Goal: Contribute content: Add original content to the website for others to see

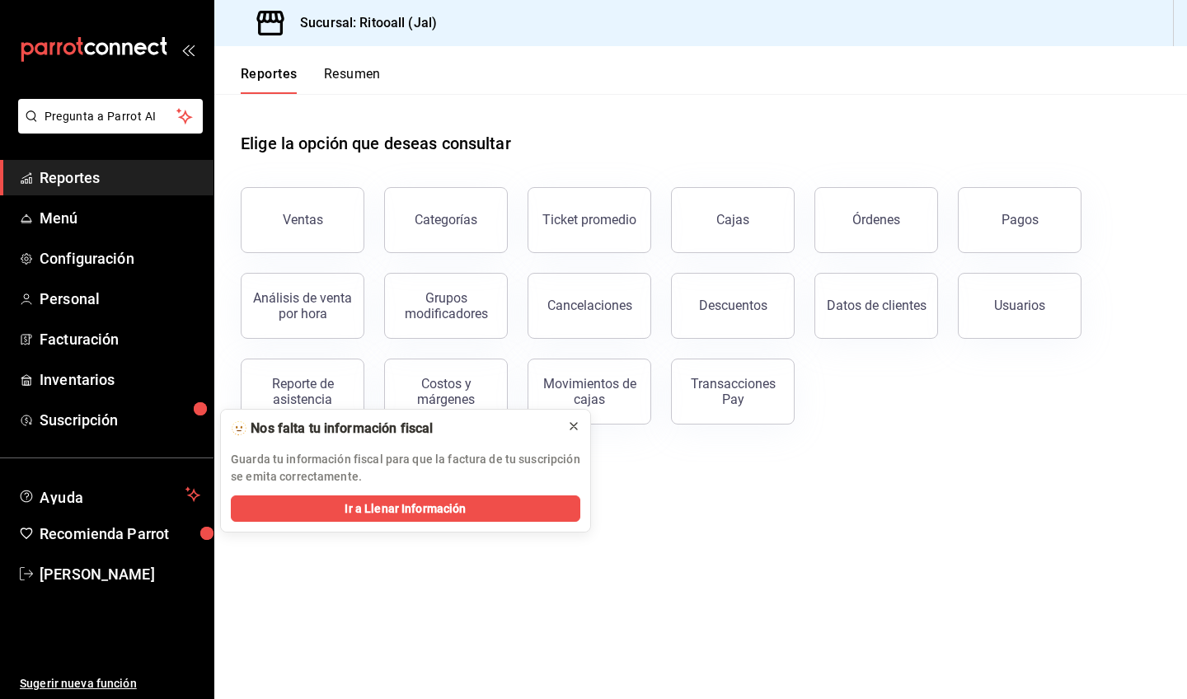
click at [575, 430] on icon at bounding box center [573, 426] width 13 height 13
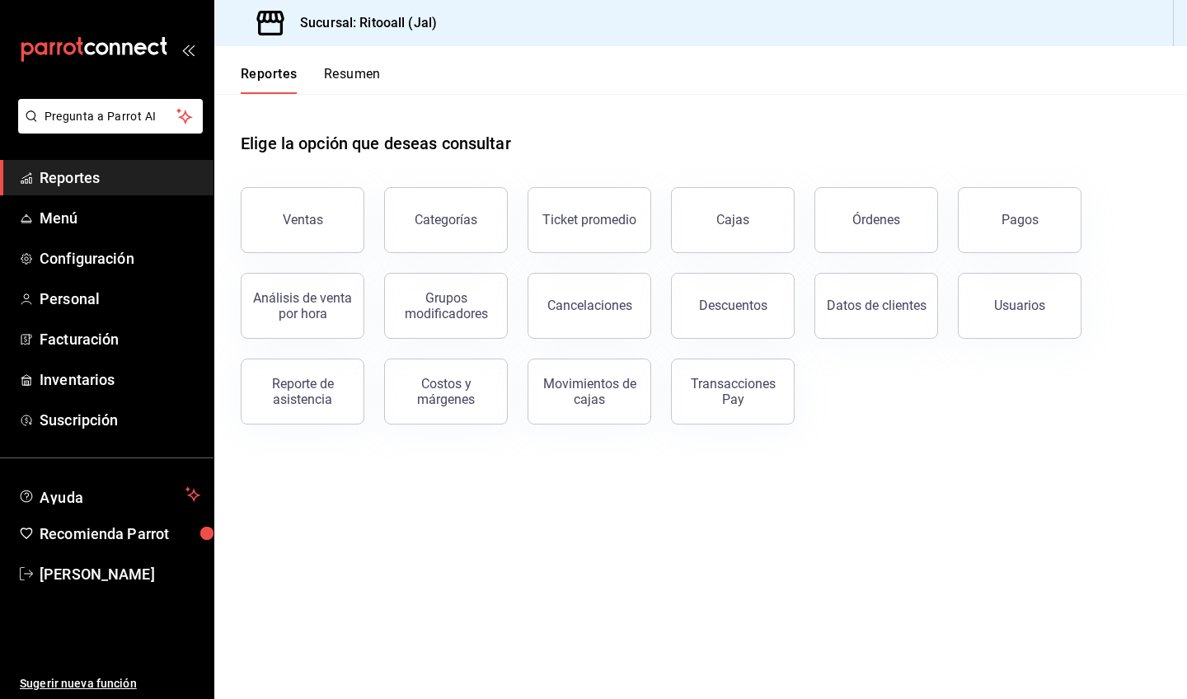
click at [340, 62] on div "Reportes Resumen" at bounding box center [297, 70] width 167 height 48
click at [342, 71] on button "Resumen" at bounding box center [352, 80] width 57 height 28
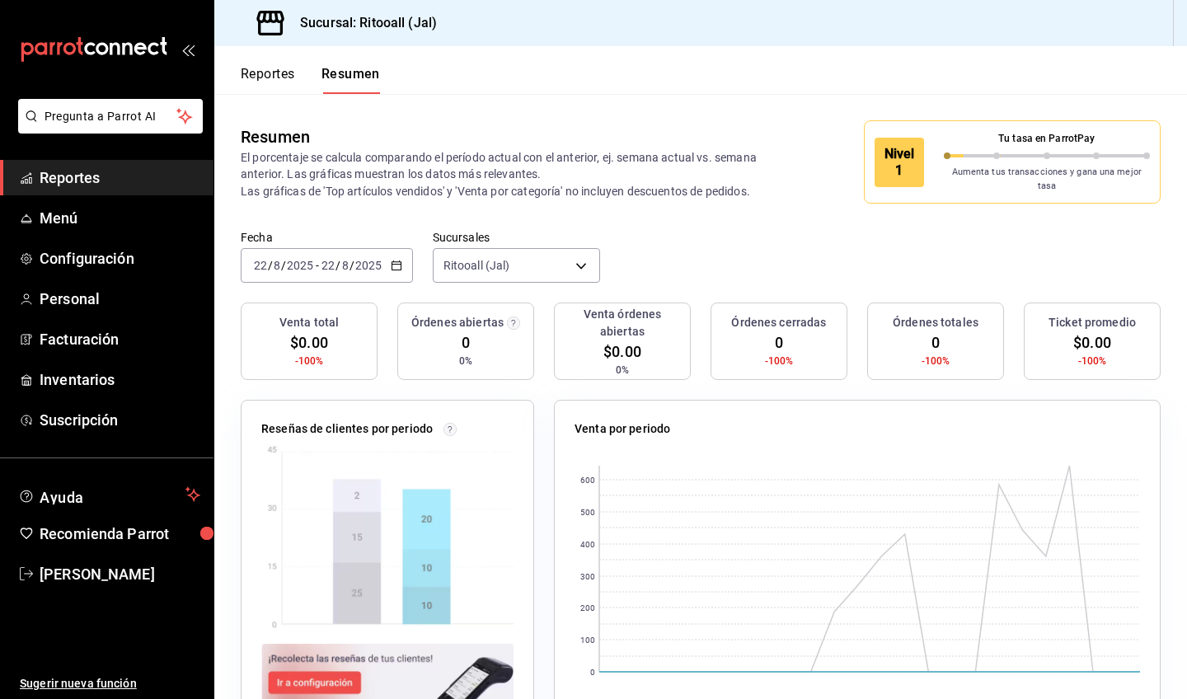
click at [396, 250] on div "[DATE] [DATE] - [DATE] [DATE]" at bounding box center [327, 265] width 172 height 35
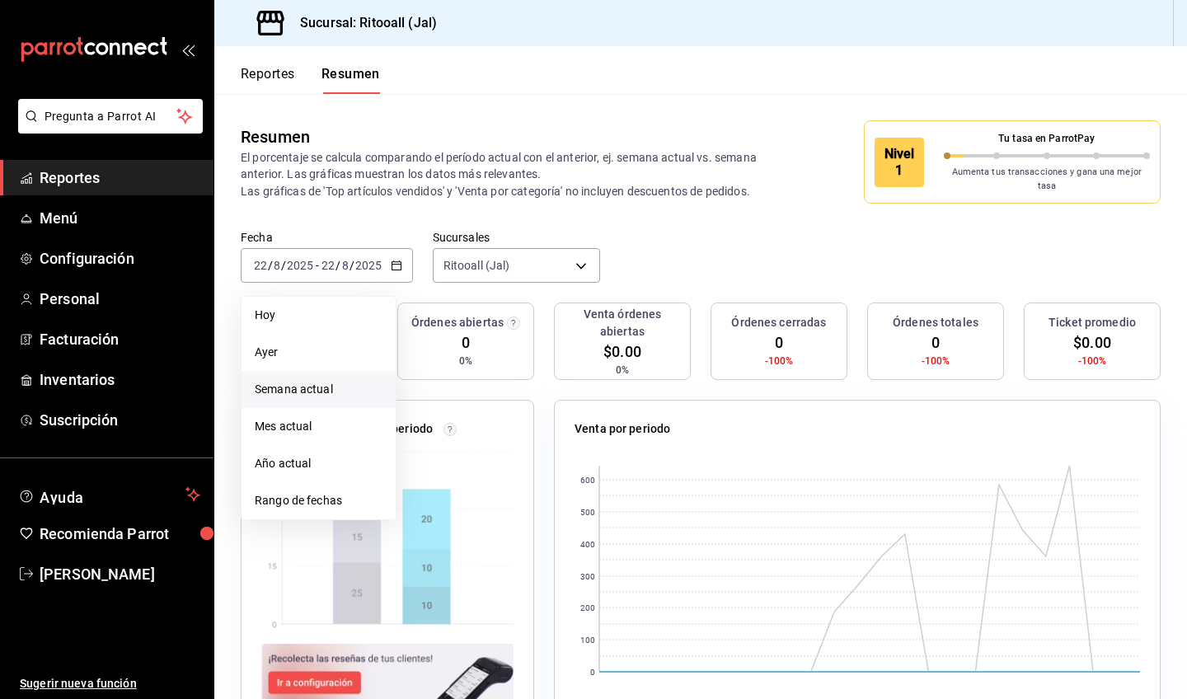
click at [355, 381] on span "Semana actual" at bounding box center [319, 389] width 128 height 17
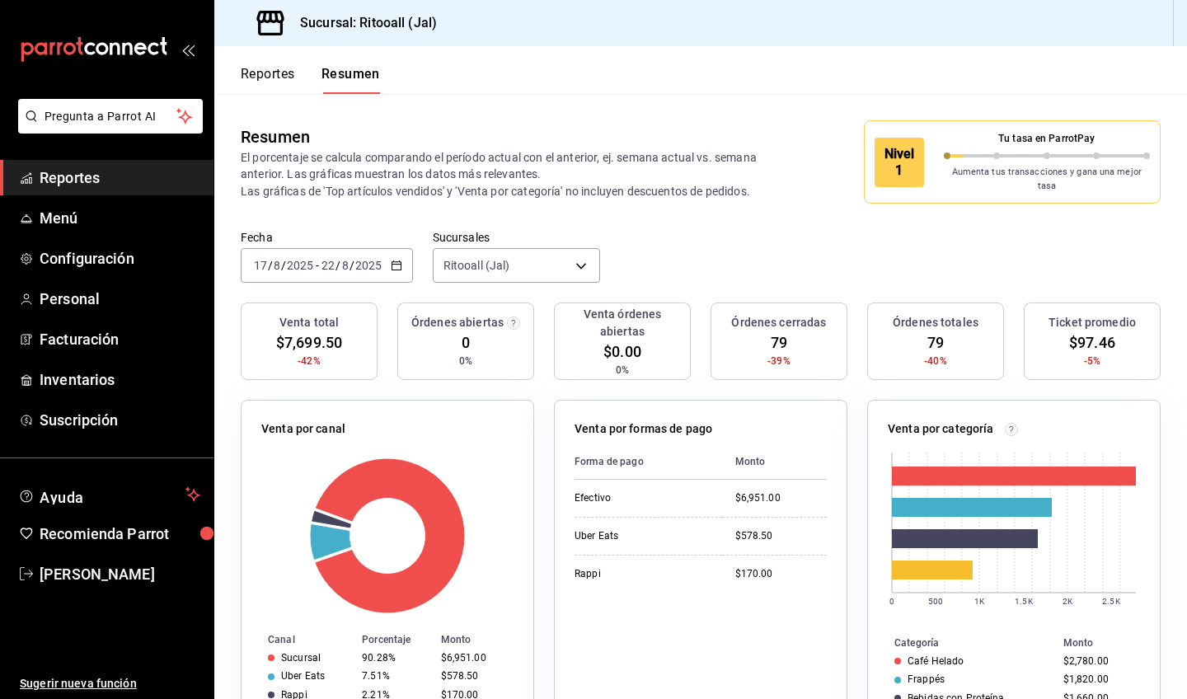
click at [402, 257] on div "[DATE] [DATE] - [DATE] [DATE]" at bounding box center [327, 265] width 172 height 35
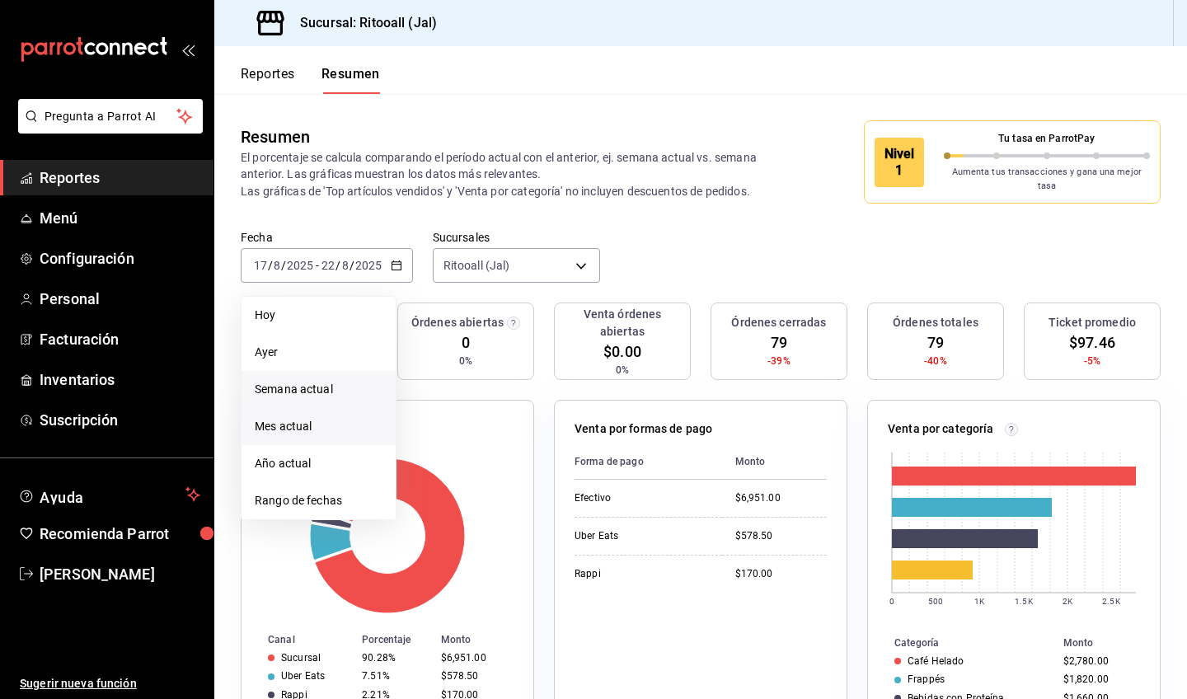
click at [353, 408] on li "Mes actual" at bounding box center [319, 426] width 154 height 37
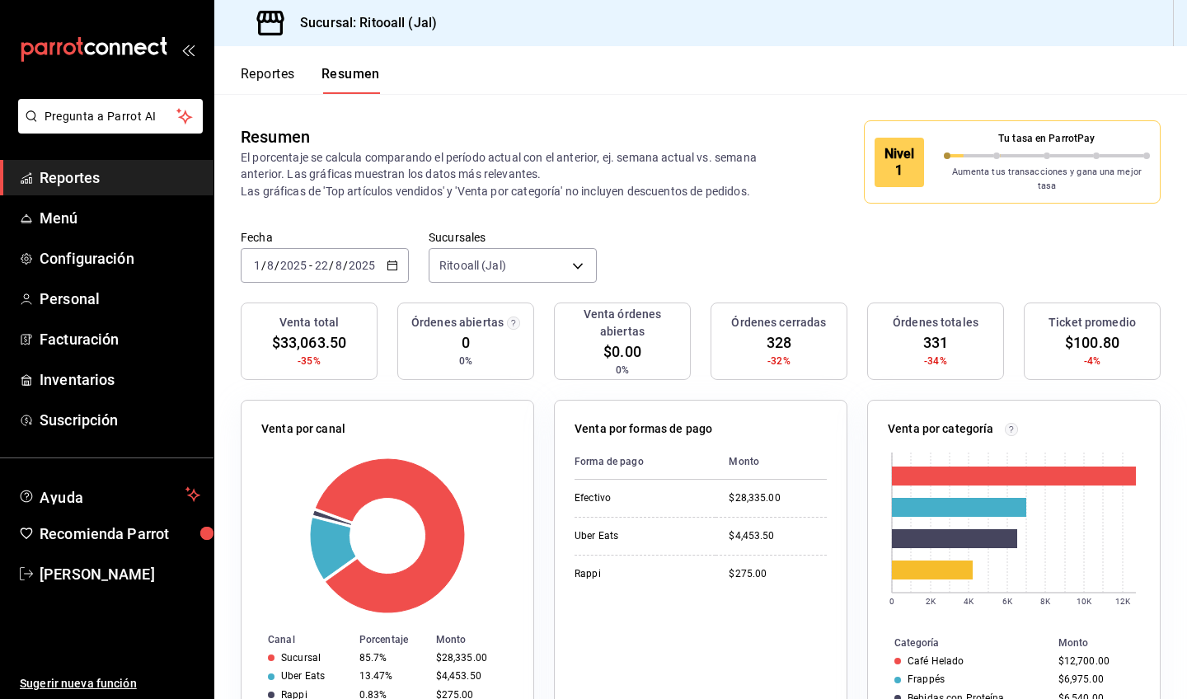
click at [391, 260] on icon "button" at bounding box center [393, 266] width 12 height 12
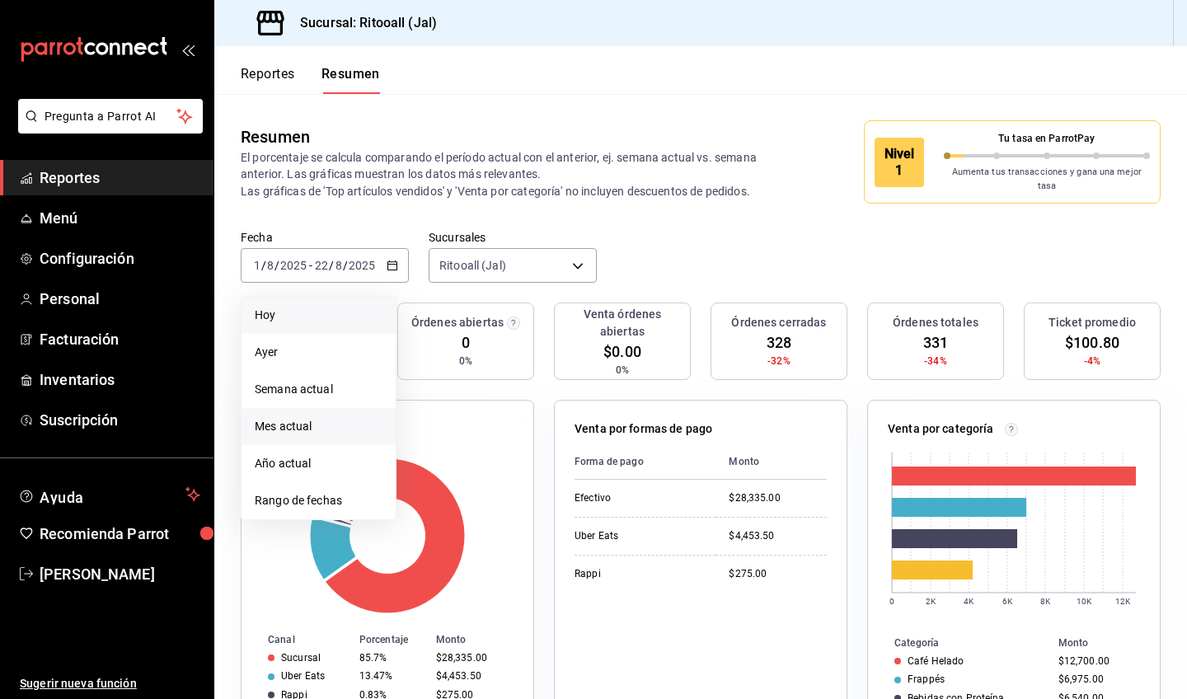
click at [353, 307] on span "Hoy" at bounding box center [319, 315] width 128 height 17
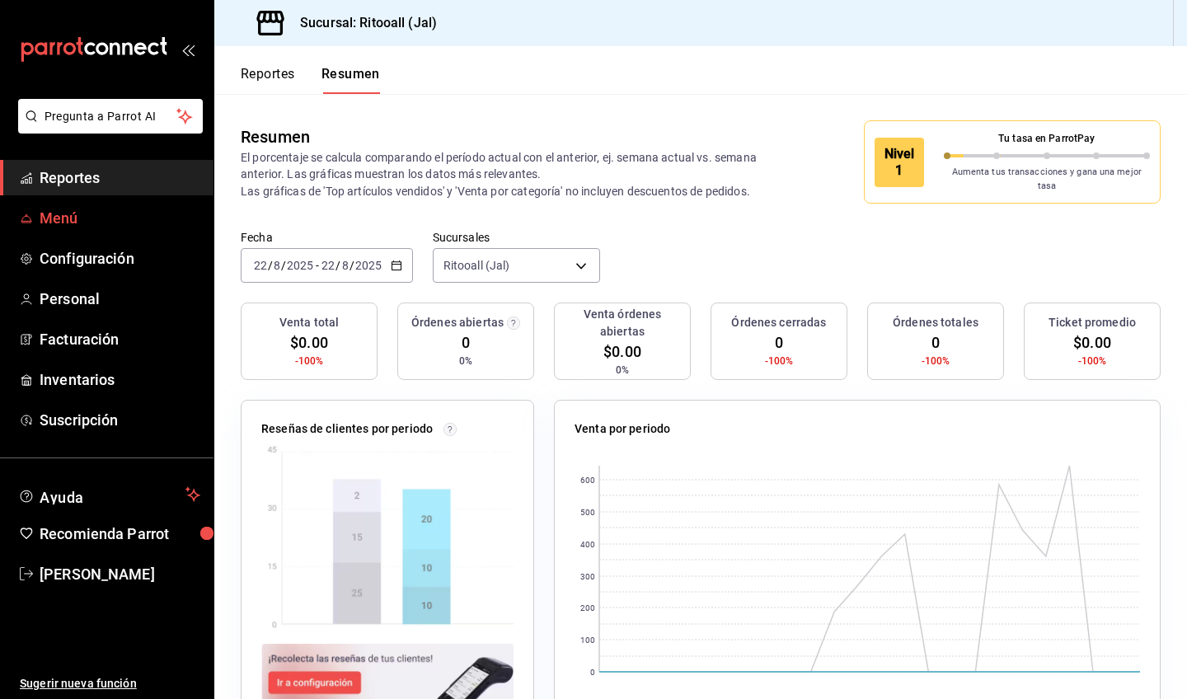
click at [87, 223] on span "Menú" at bounding box center [120, 218] width 161 height 22
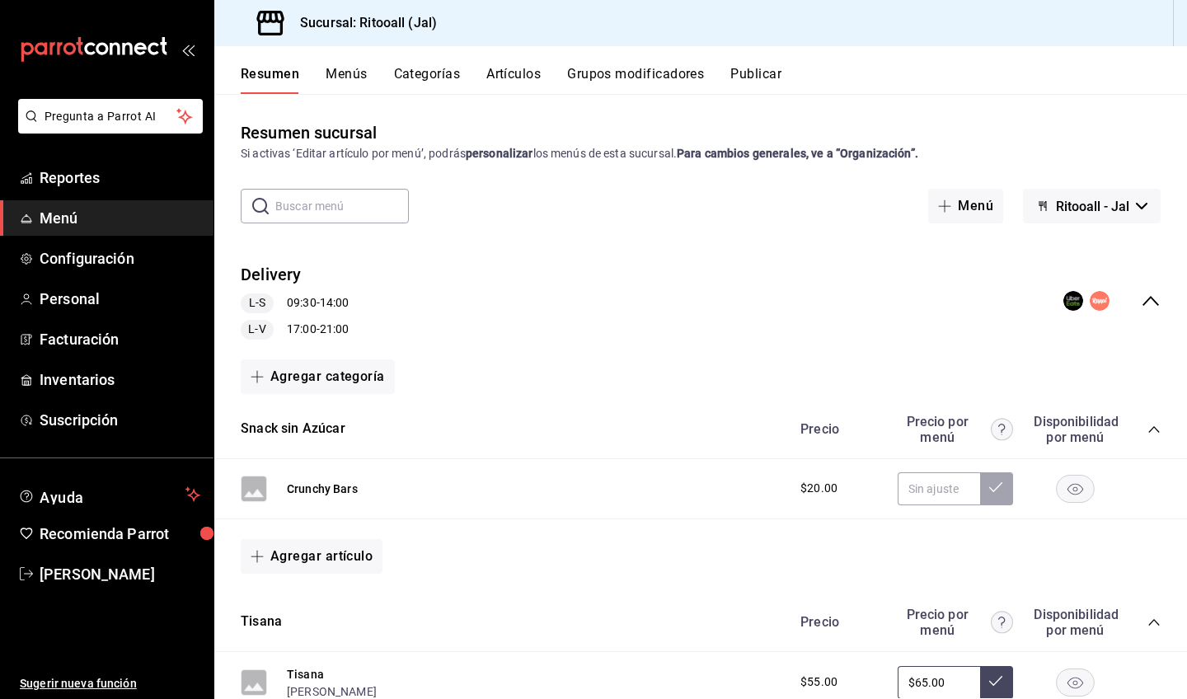
click at [506, 72] on button "Artículos" at bounding box center [513, 80] width 54 height 28
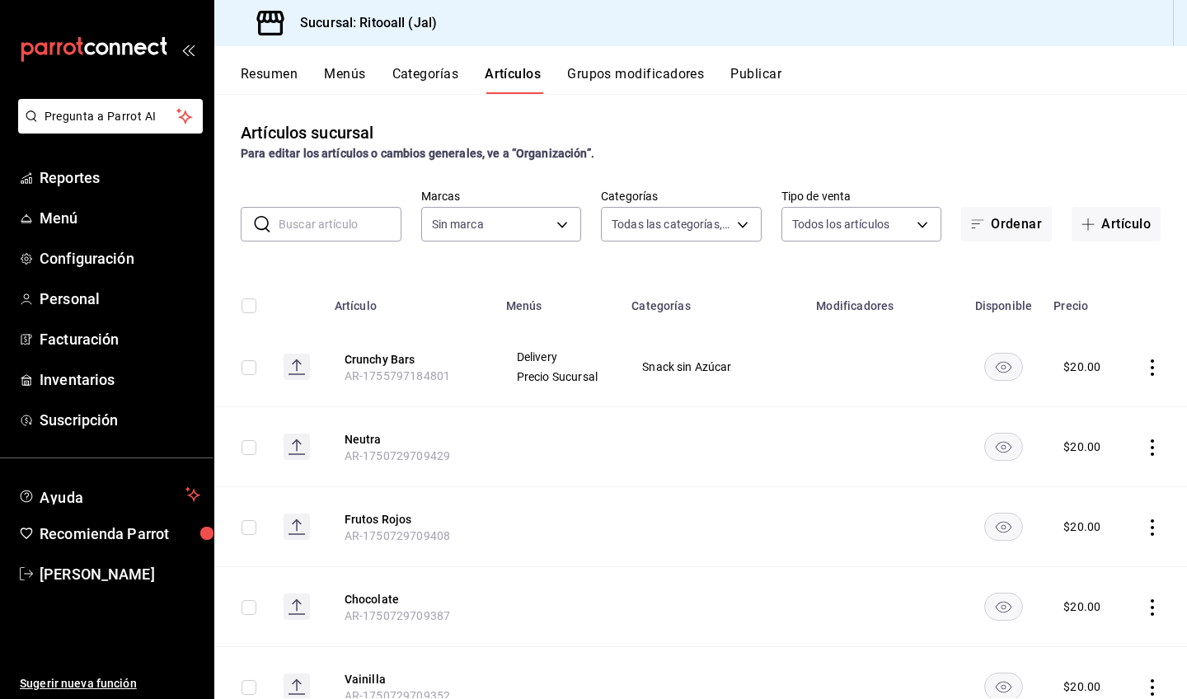
type input "131d267d-65fe-4999-87ad-1c2eff3a286d,f2e817f5-0416-4daa-9806-1efd3a3a55c7,5e2df…"
type input "f63b42d9-572c-41ac-8247-5347bc764a1d"
click at [1102, 225] on button "Artículo" at bounding box center [1116, 224] width 89 height 35
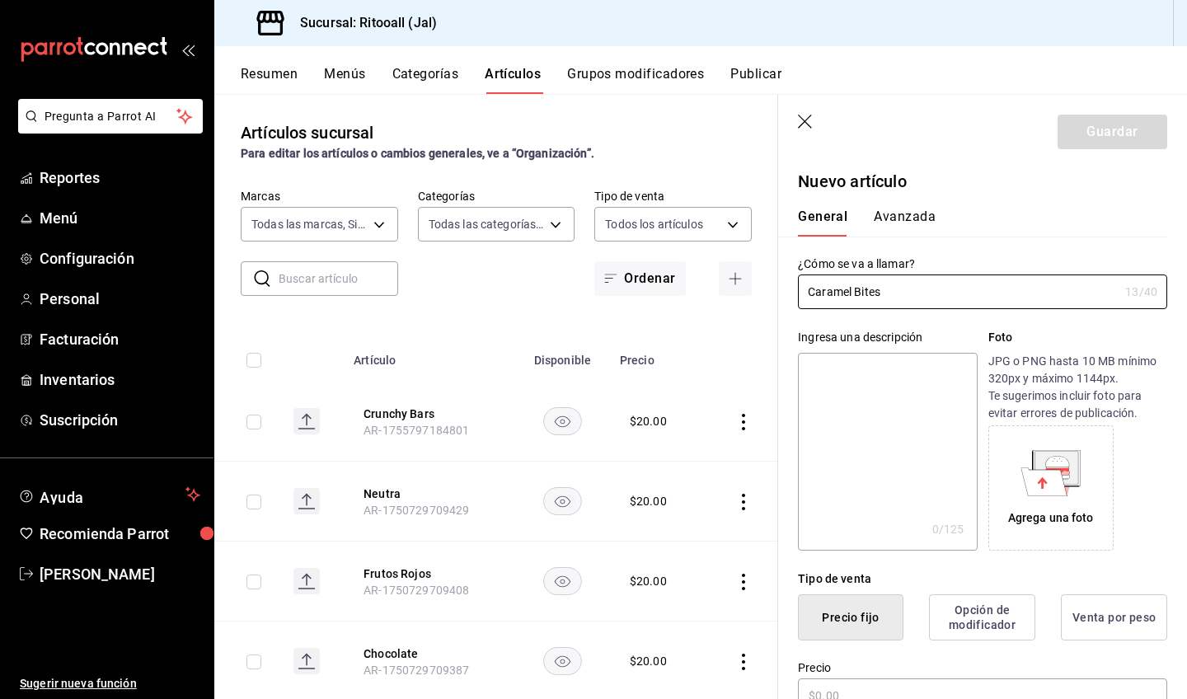
type input "Caramel Bites"
click at [884, 398] on textarea at bounding box center [887, 452] width 179 height 198
type textarea "P"
type textarea "x"
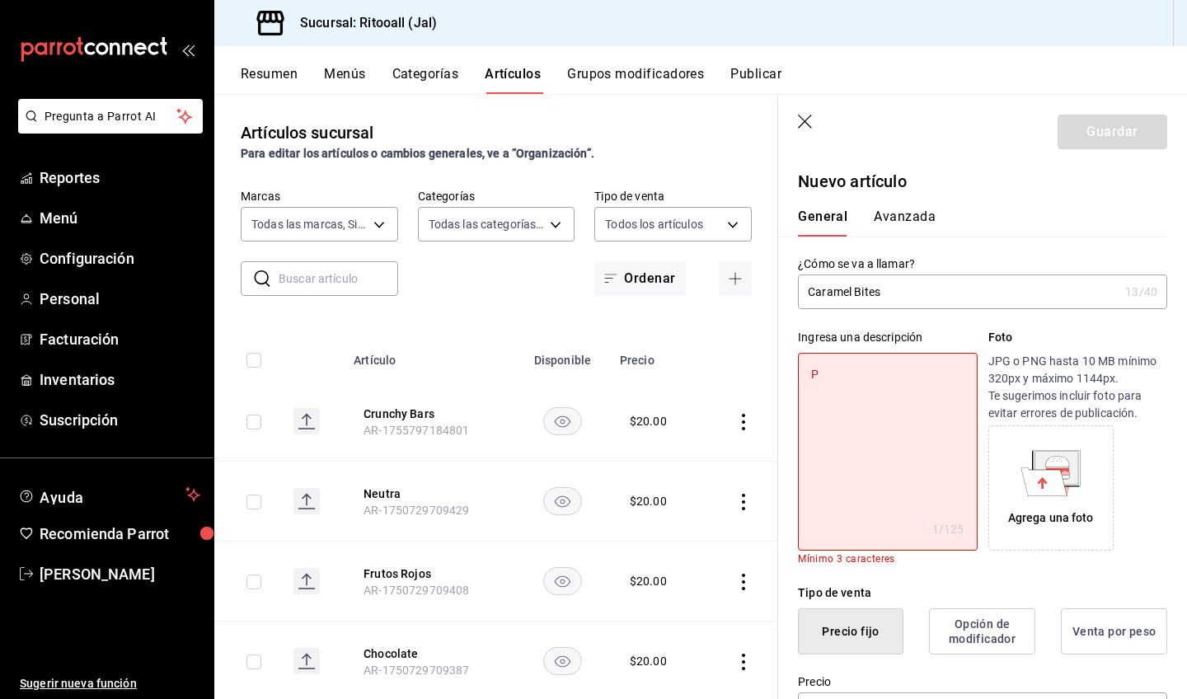
type textarea "Pq"
type textarea "x"
type textarea "P"
type textarea "x"
type textarea "Pe"
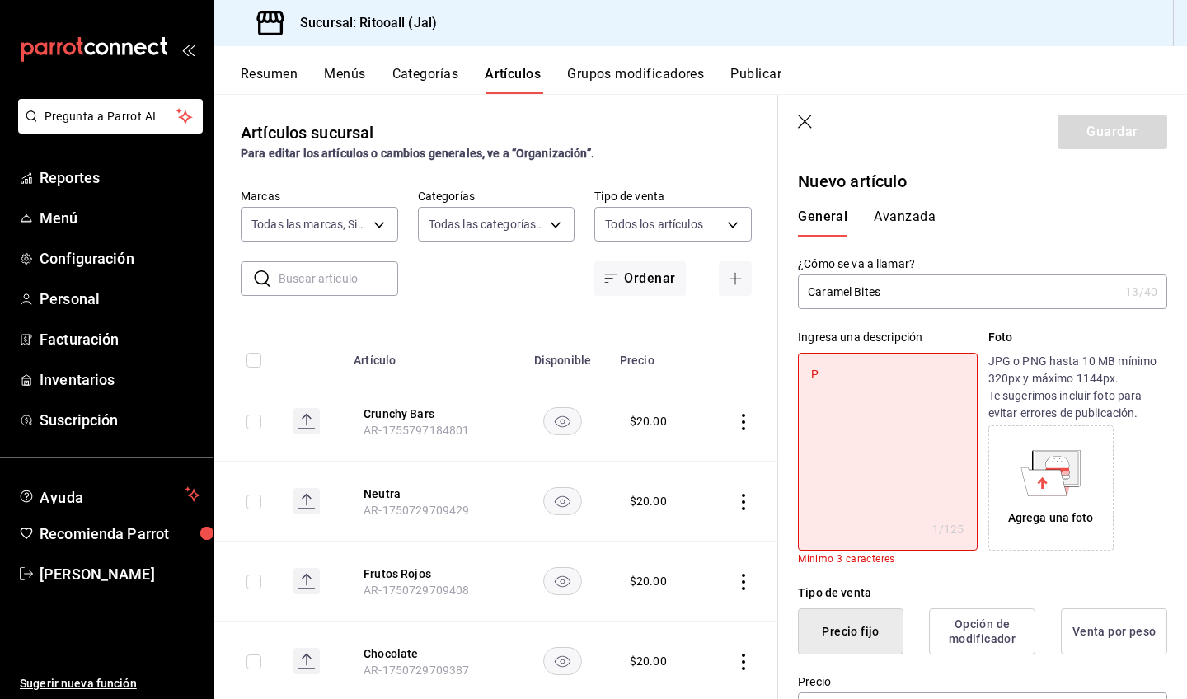
type textarea "x"
type textarea "Peq"
type textarea "x"
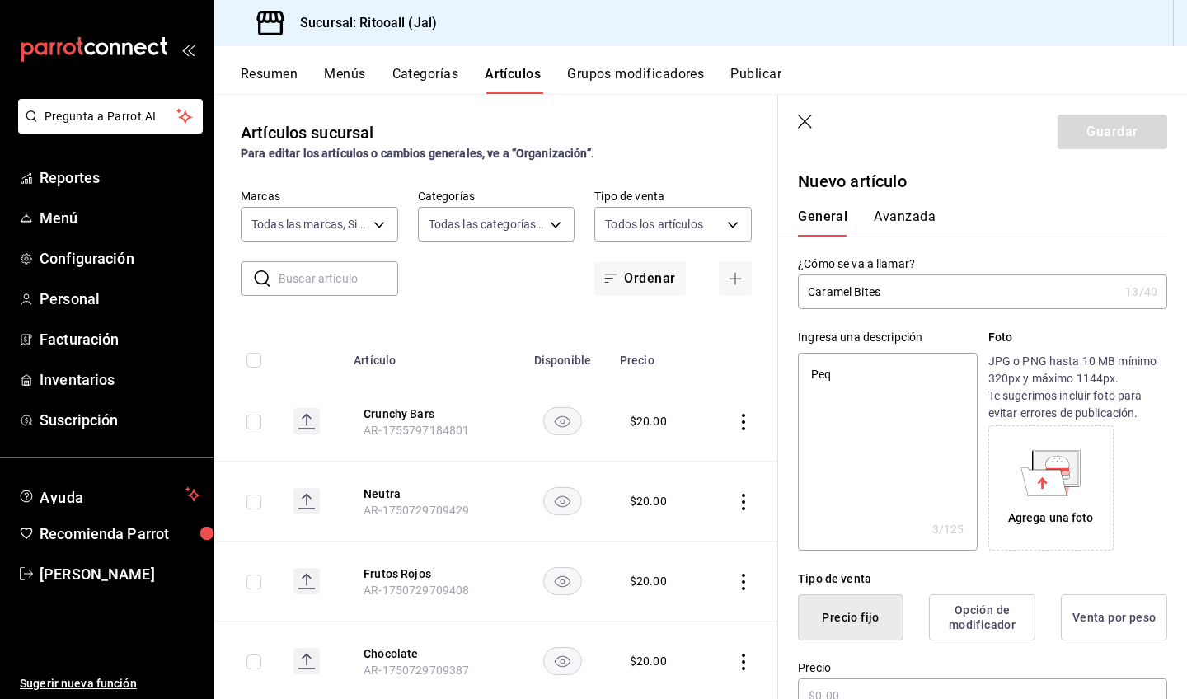
type textarea "Pequ"
type textarea "x"
type textarea "Peque"
type textarea "x"
type textarea "Pequeñ"
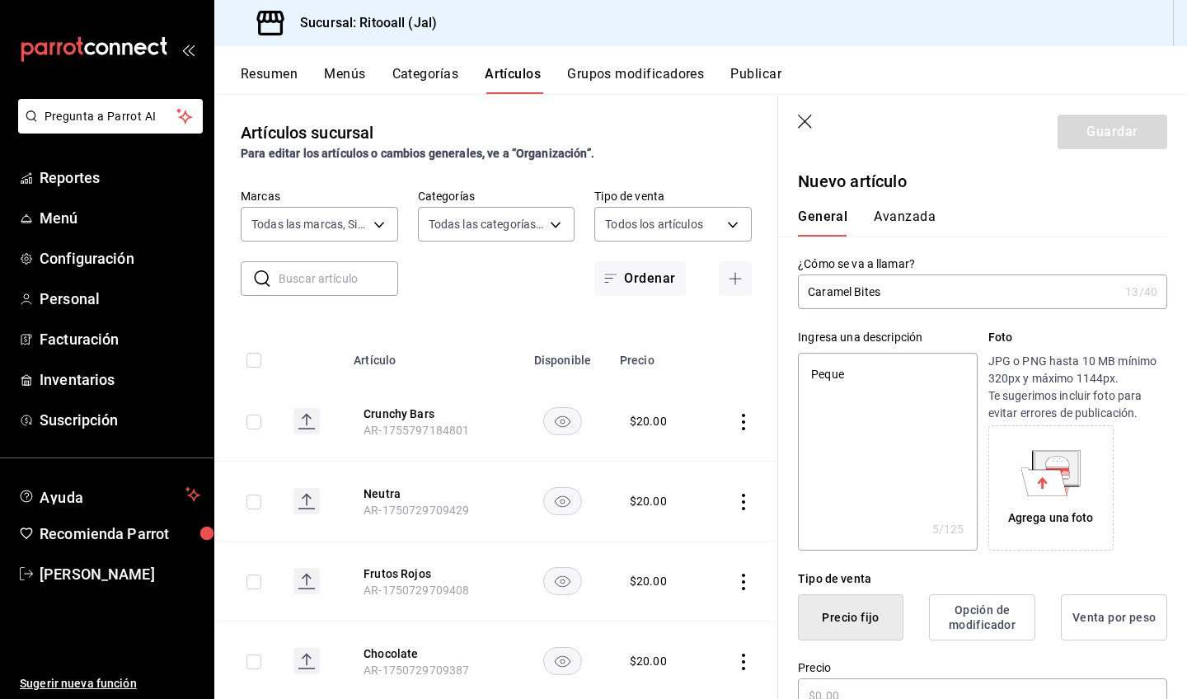
type textarea "x"
type textarea "Pequeño"
type textarea "x"
type textarea "Pequeños"
type textarea "x"
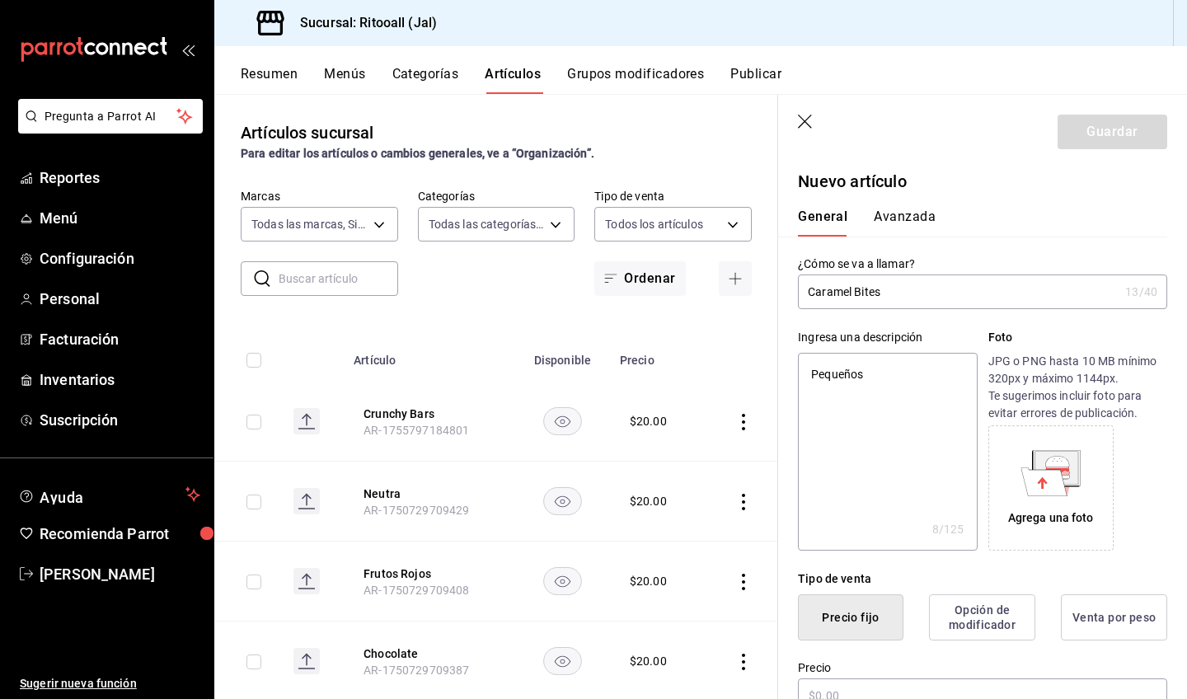
type textarea "Pequeños"
type textarea "x"
type textarea "Pequeños b"
type textarea "x"
type textarea "Pequeños bo"
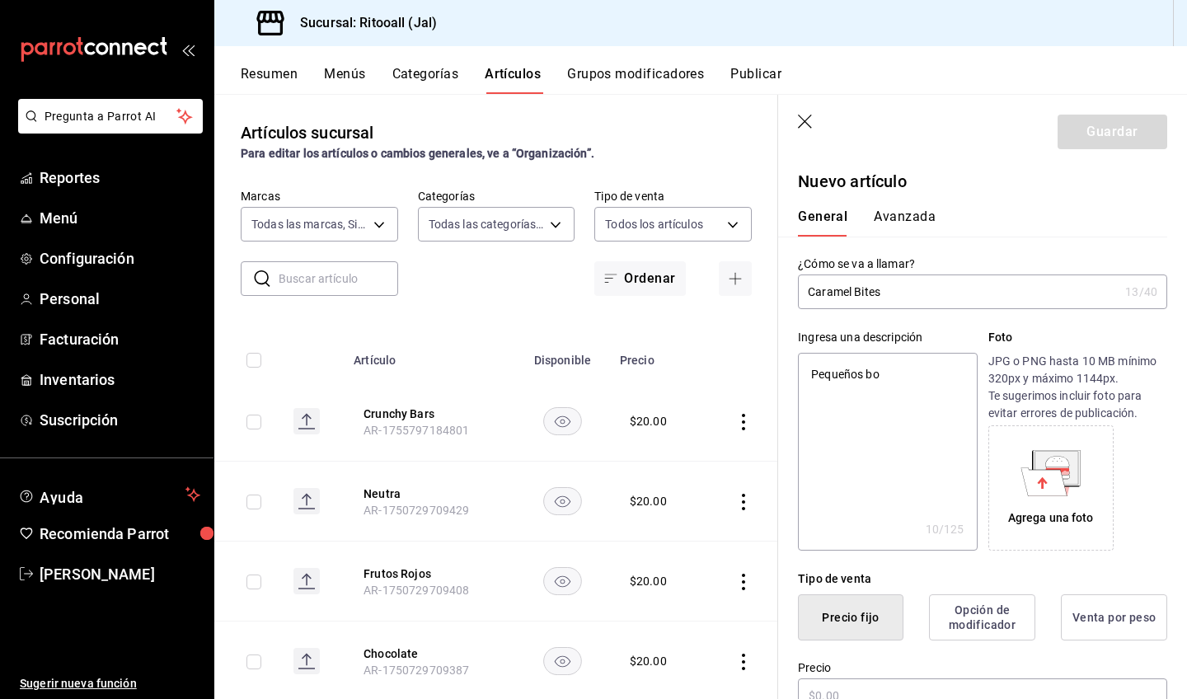
type textarea "x"
type textarea "Pequeños boc"
type textarea "x"
type textarea "Pequeños bocd"
type textarea "x"
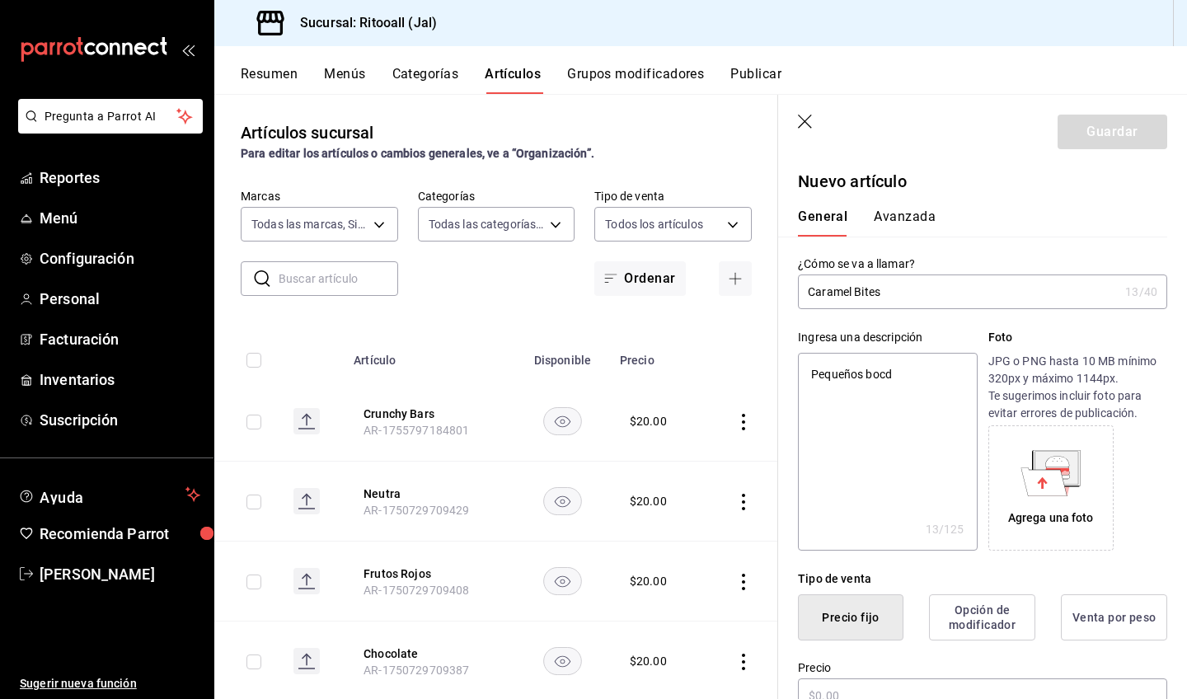
type textarea "Pequeños boc"
type textarea "x"
type textarea "Pequeños boca"
type textarea "x"
type textarea "Pequeños bocad"
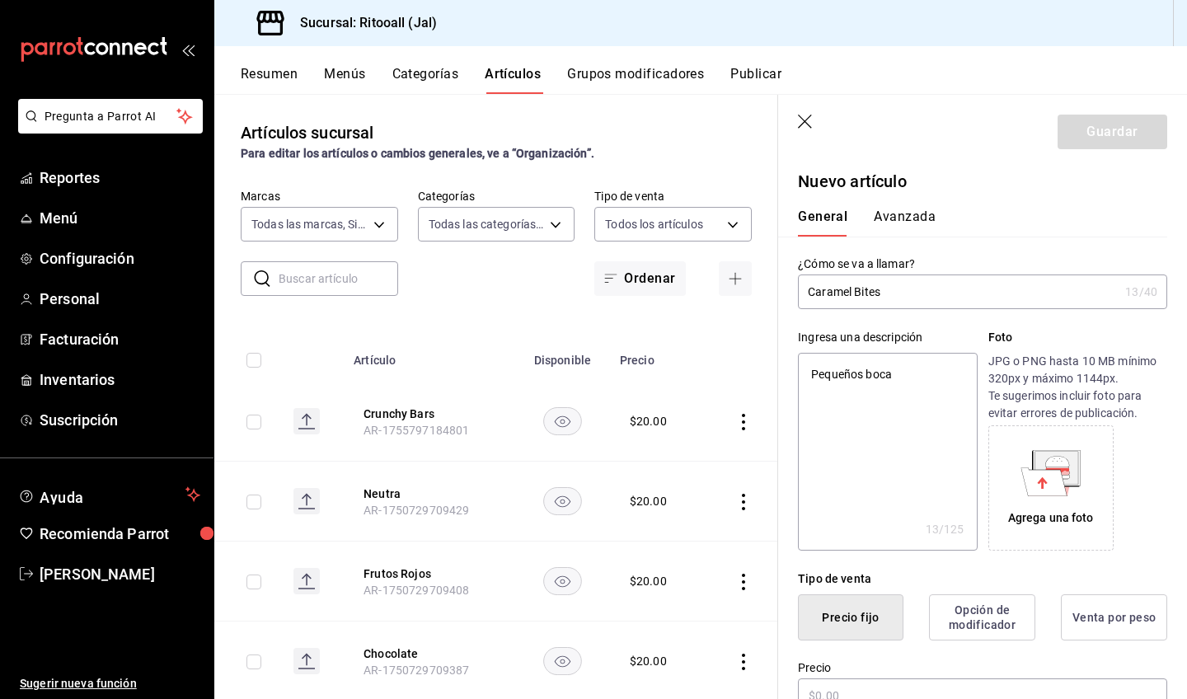
type textarea "x"
type textarea "Pequeños bocado"
type textarea "x"
type textarea "Pequeños bocados"
type textarea "x"
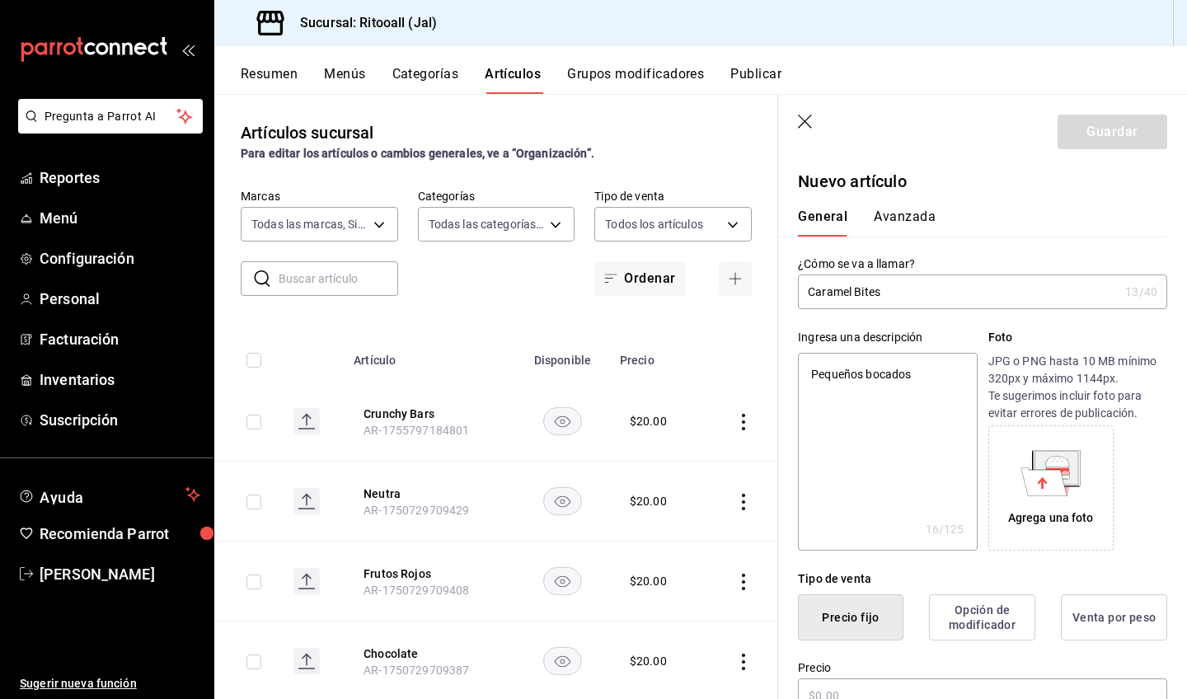
type textarea "Pequeños bocados"
type textarea "x"
type textarea "Pequeños bocados c"
type textarea "x"
type textarea "Pequeños bocados co"
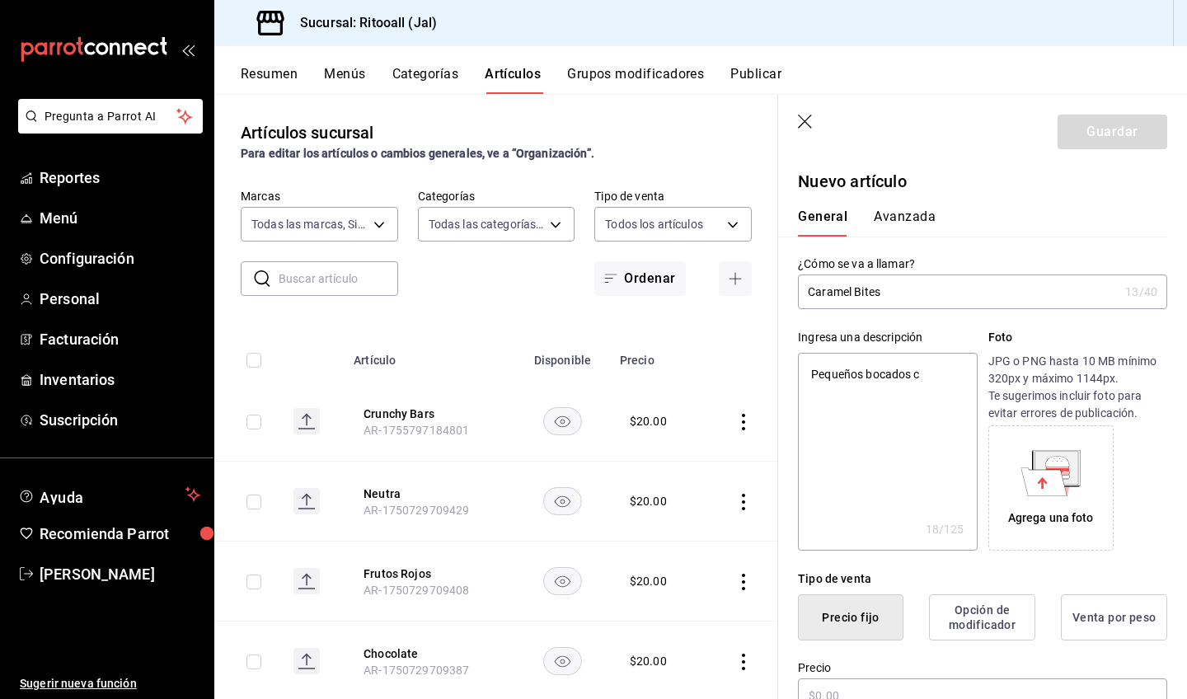
type textarea "x"
type textarea "Pequeños bocados con"
type textarea "x"
type textarea "Pequeños bocados con"
type textarea "x"
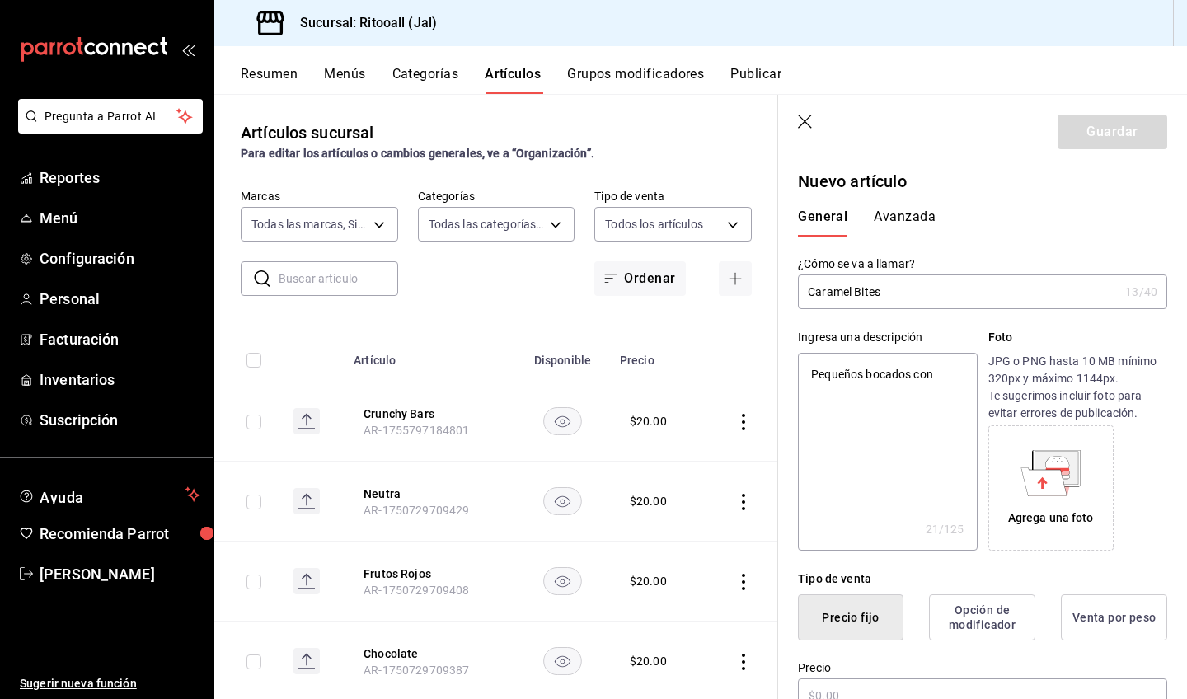
type textarea "Pequeños bocados con c"
type textarea "x"
type textarea "Pequeños bocados con ca"
type textarea "x"
type textarea "Pequeños bocados con car"
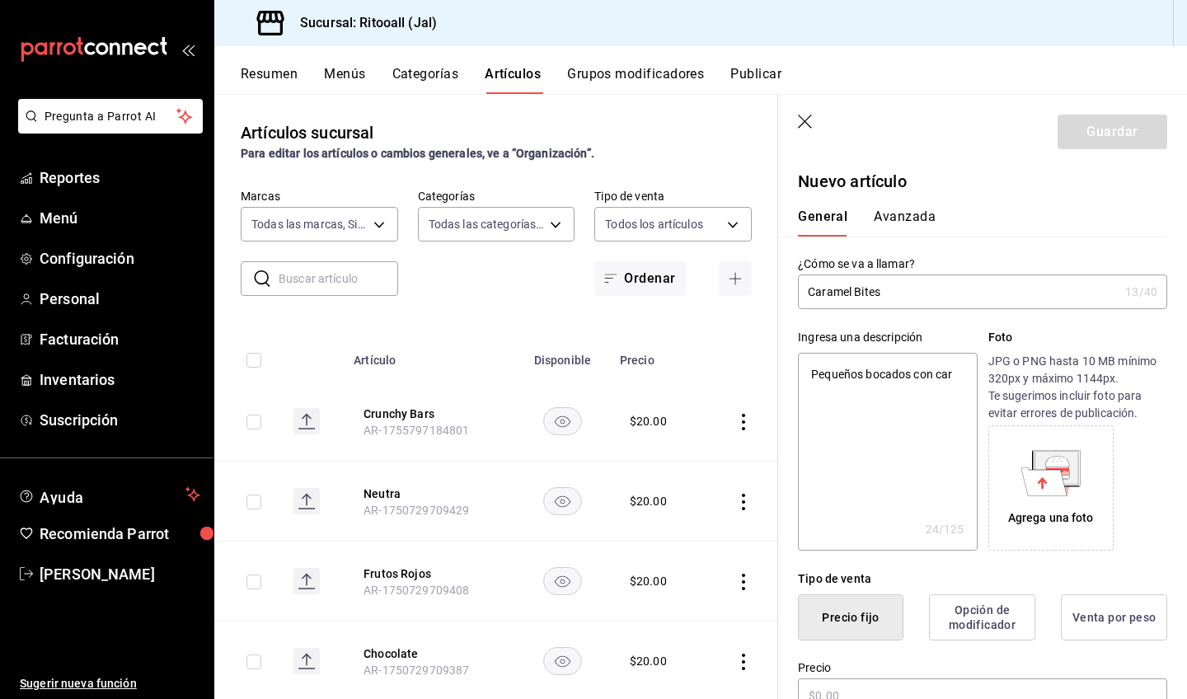
type textarea "x"
type textarea "Pequeños bocados con cara"
type textarea "x"
type textarea "Pequeños bocados con [PERSON_NAME]"
type textarea "x"
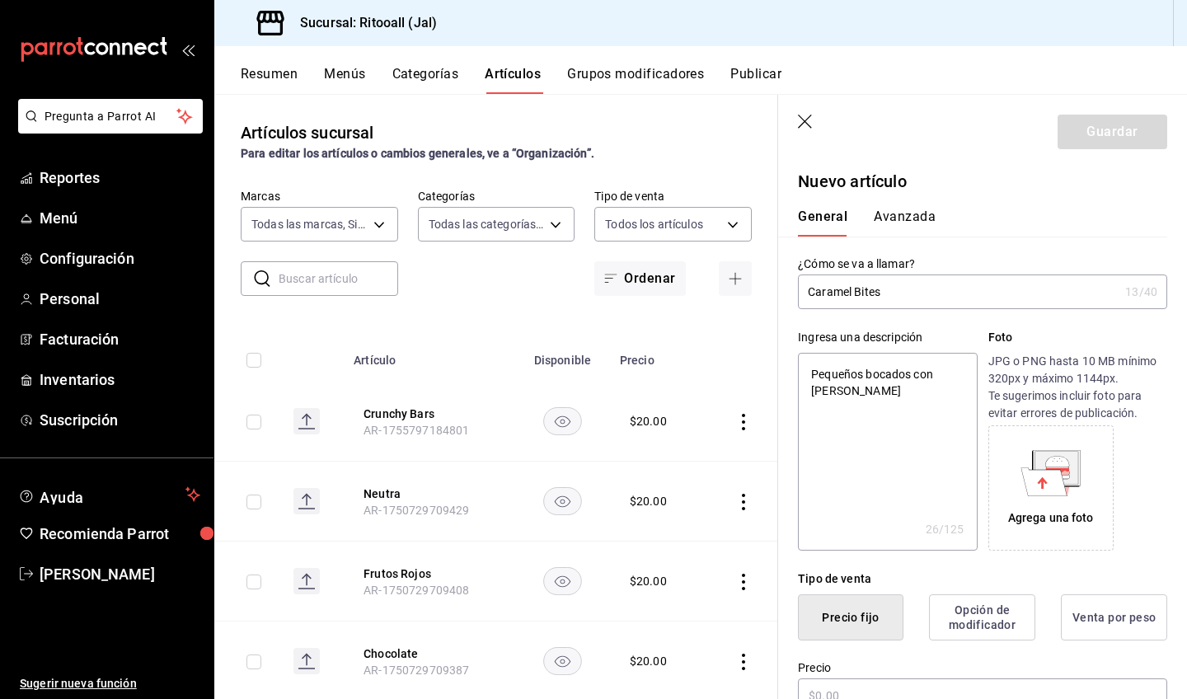
type textarea "Pequeños bocados con [PERSON_NAME]"
type textarea "x"
type textarea "Pequeños bocados con [PERSON_NAME] e"
type textarea "x"
type textarea "Pequeños bocados con [PERSON_NAME] el"
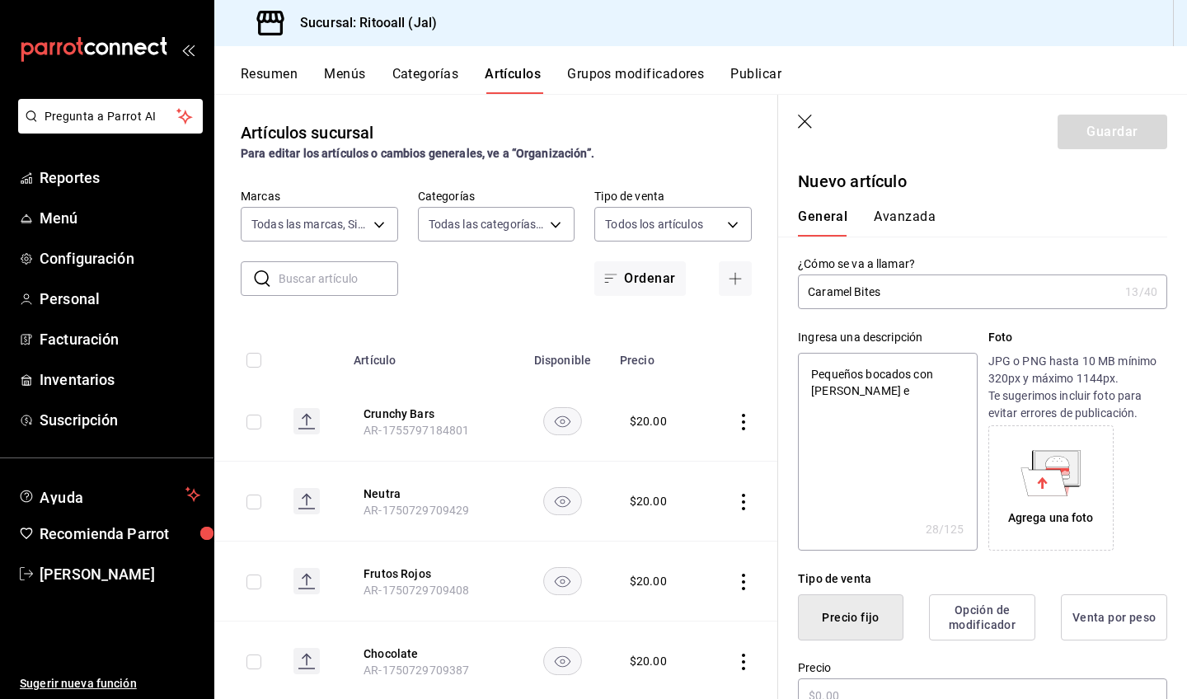
type textarea "x"
type textarea "Pequeños bocados con [PERSON_NAME] elo"
type textarea "x"
type textarea "Pequeños bocados con [PERSON_NAME] elo"
type textarea "x"
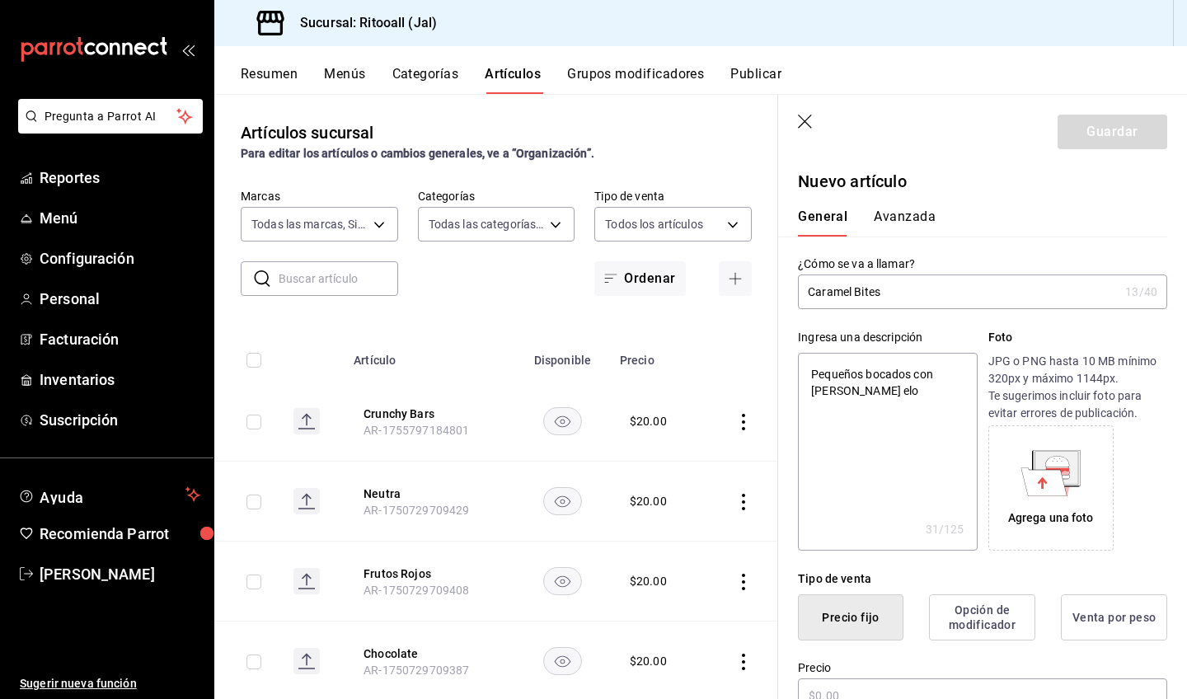
type textarea "Pequeños bocados con [PERSON_NAME] elo k"
type textarea "x"
type textarea "Pequeños bocados con [PERSON_NAME] elo ke"
type textarea "x"
type textarea "Pequeños bocados con [PERSON_NAME] elo ket"
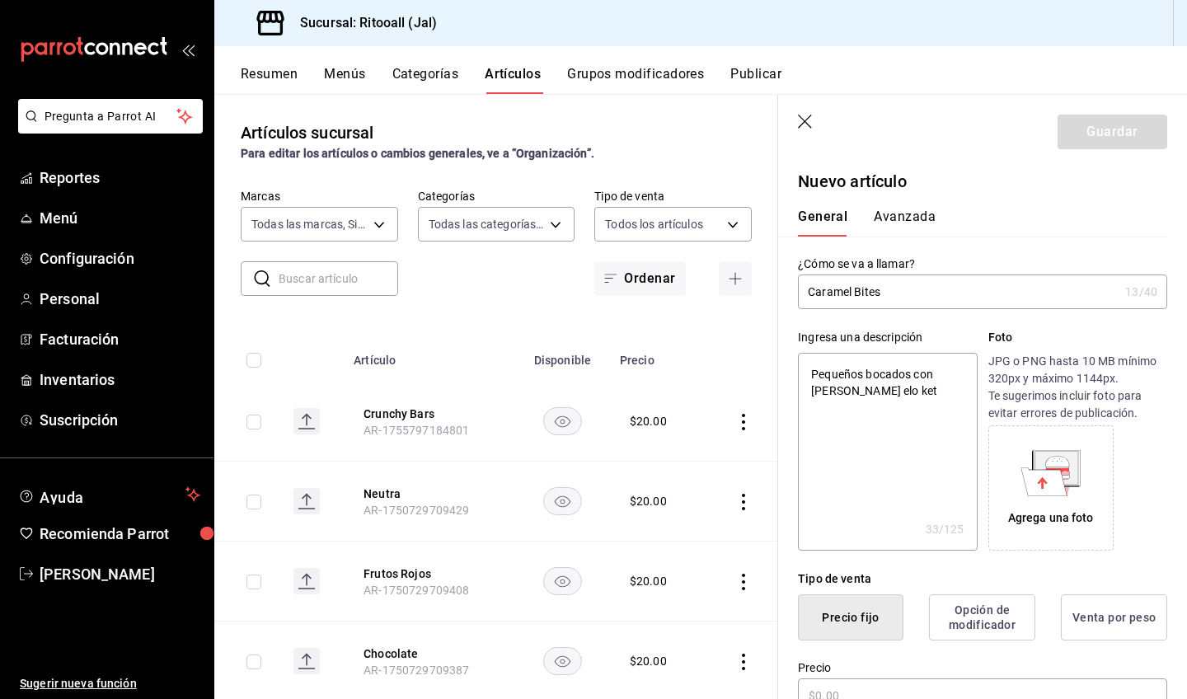
type textarea "x"
type textarea "Pequeños bocados con [PERSON_NAME] elo keto"
type textarea "x"
type textarea "Pequeños bocados con [PERSON_NAME] elo ket"
type textarea "x"
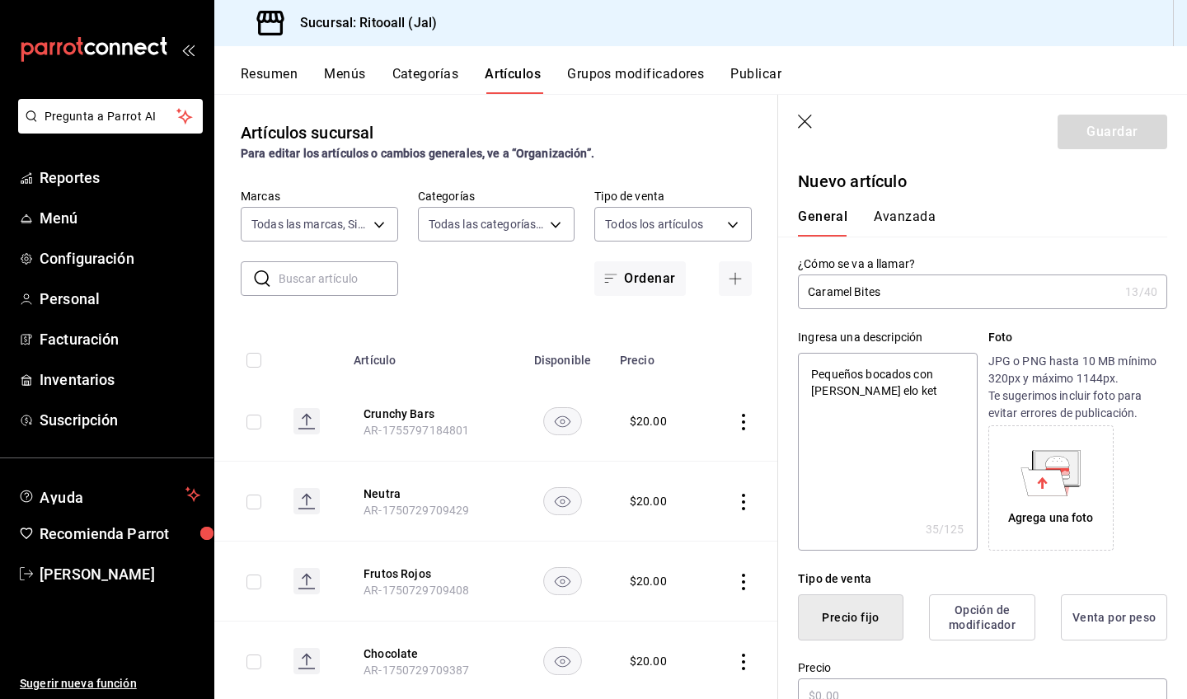
type textarea "Pequeños bocados con [PERSON_NAME] elo ke"
type textarea "x"
type textarea "Pequeños bocados con [PERSON_NAME] elo k"
type textarea "x"
type textarea "Pequeños bocados con [PERSON_NAME] elo"
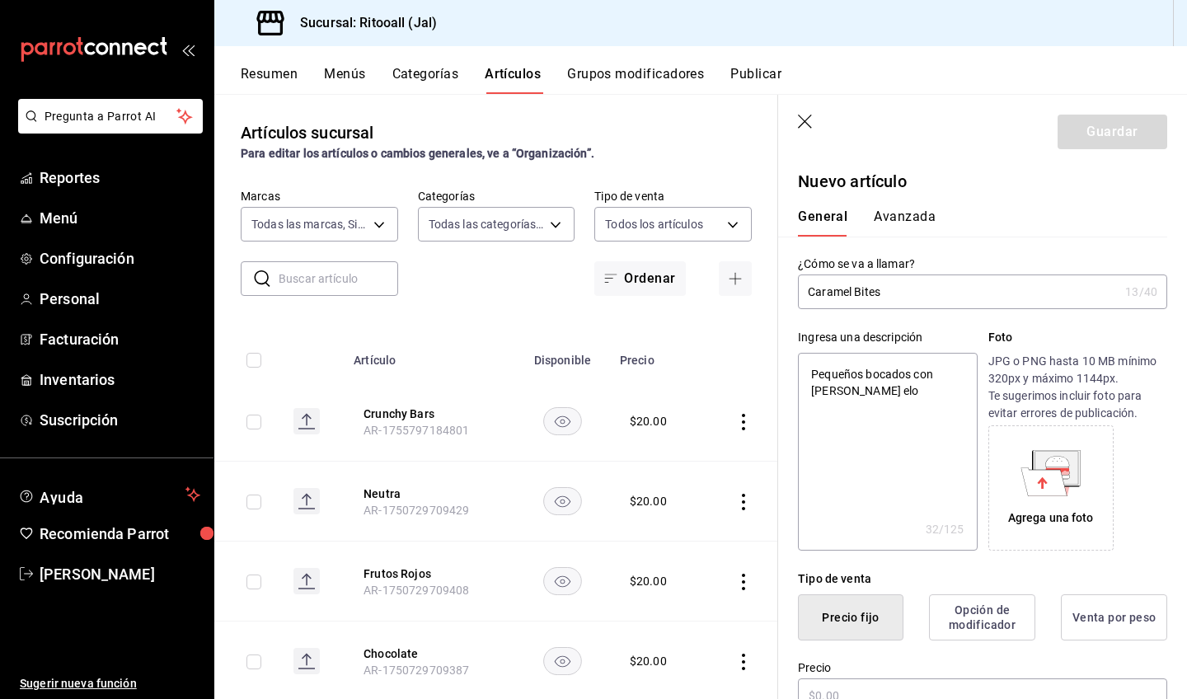
type textarea "x"
type textarea "Pequeños bocados con [PERSON_NAME] elo"
type textarea "x"
type textarea "Pequeños bocados con [PERSON_NAME] el"
type textarea "x"
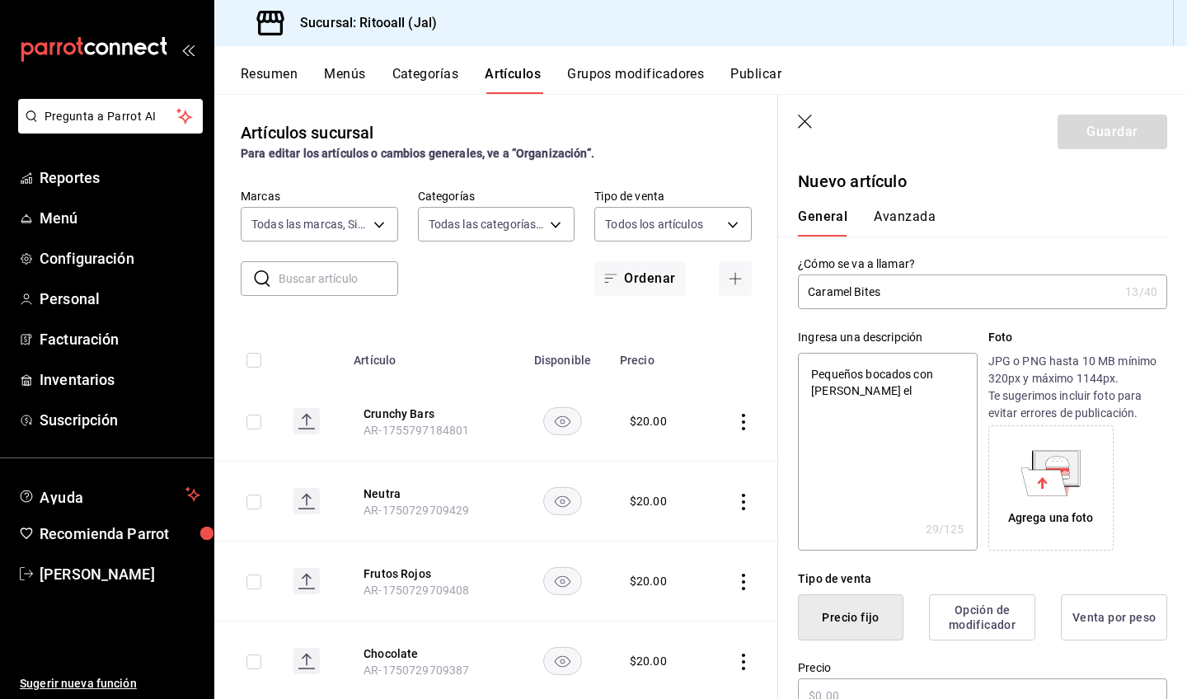
type textarea "Pequeños bocados con [PERSON_NAME] e"
type textarea "x"
type textarea "Pequeños bocados con [PERSON_NAME]"
type textarea "x"
type textarea "Pequeños bocados con [PERSON_NAME]"
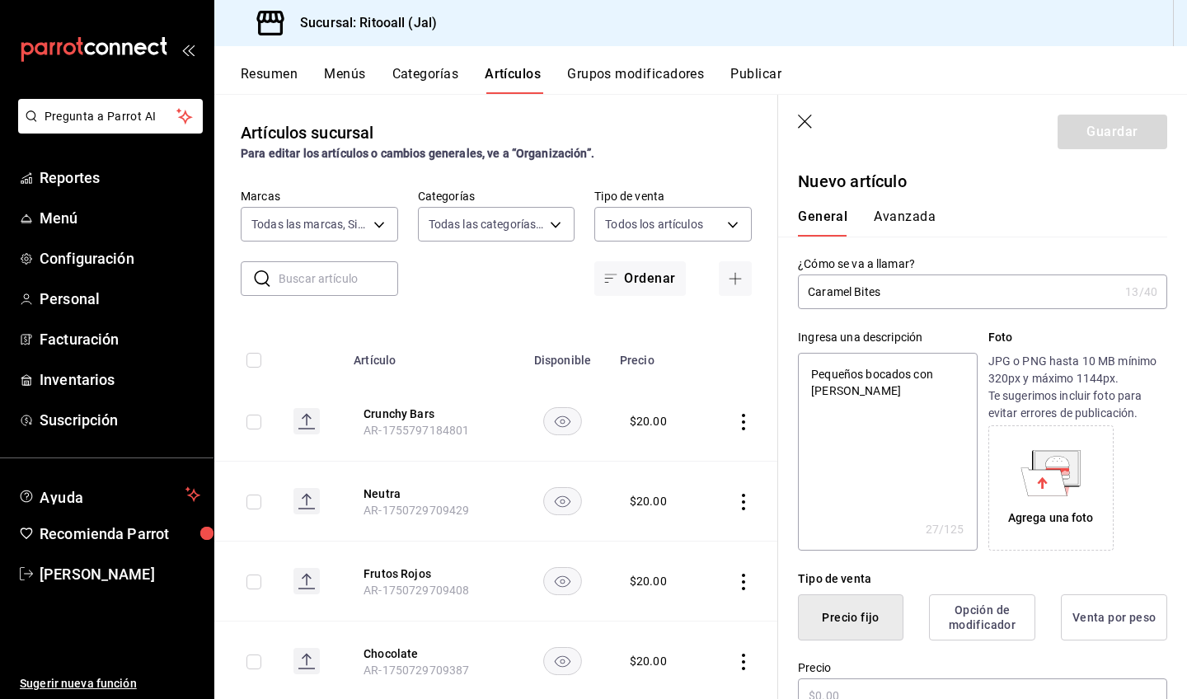
type textarea "x"
type textarea "Pequeños bocados con carame"
type textarea "x"
type textarea "Pequeños bocados con caramel"
type textarea "x"
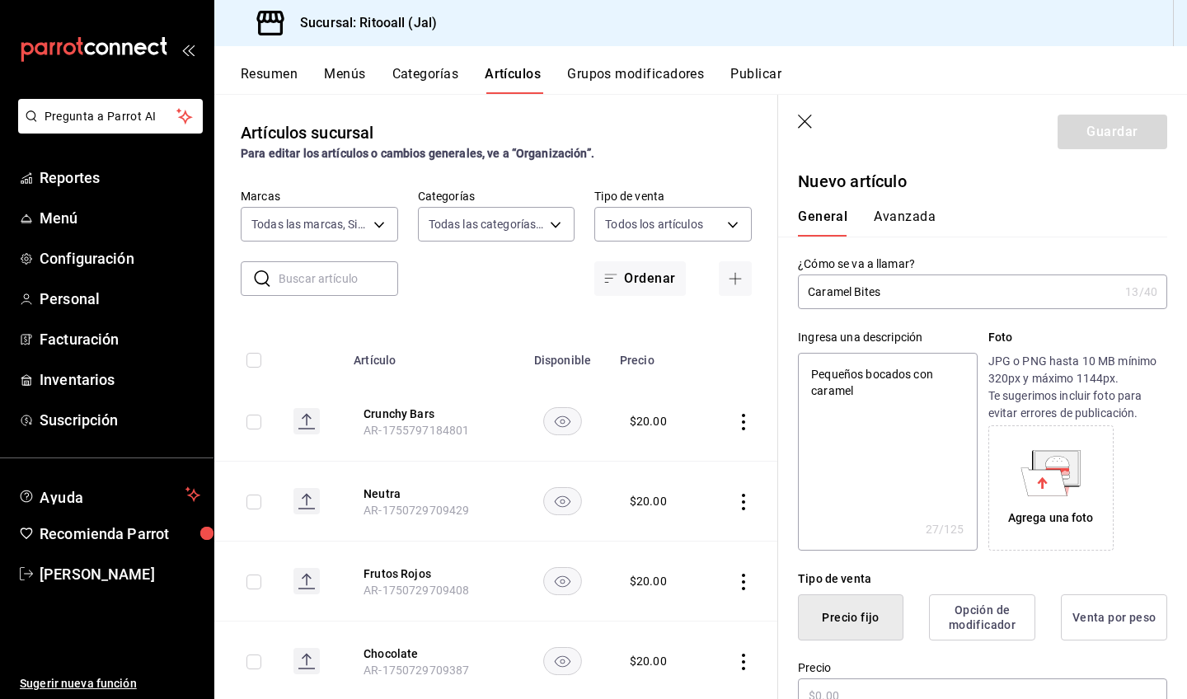
type textarea "Pequeños bocados con caramelo"
type textarea "x"
type textarea "Pequeños bocados con caramelo"
type textarea "x"
type textarea "Pequeños bocados con caramelo k"
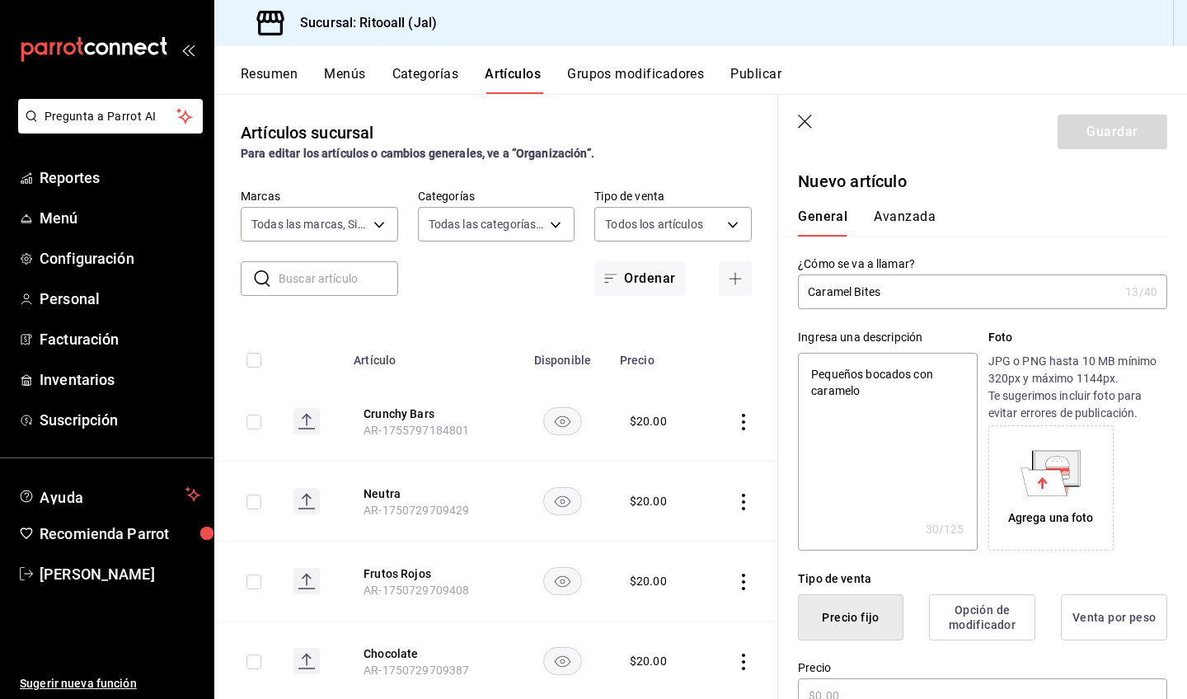
type textarea "x"
type textarea "Pequeños bocados con caramelo ke"
type textarea "x"
type textarea "Pequeños bocados con caramelo ket"
type textarea "x"
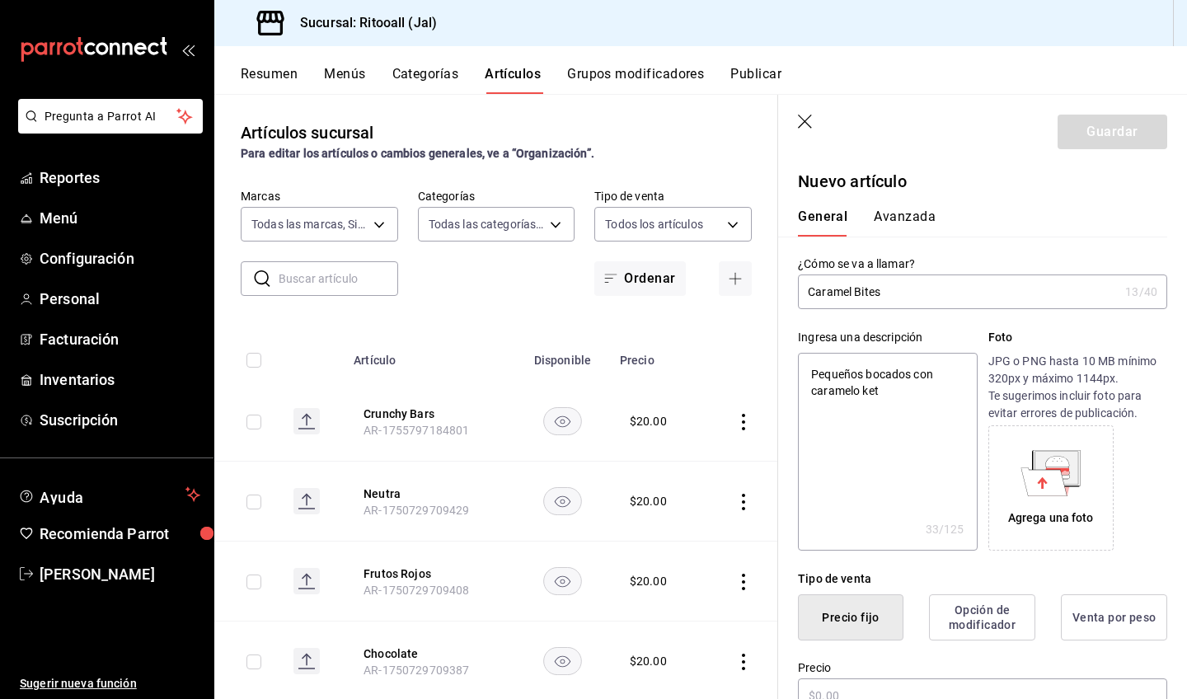
type textarea "Pequeños bocados con caramelo keto"
type textarea "x"
type textarea "Pequeños bocados con caramelo ketop"
type textarea "x"
type textarea "Pequeños bocados con caramelo keto"
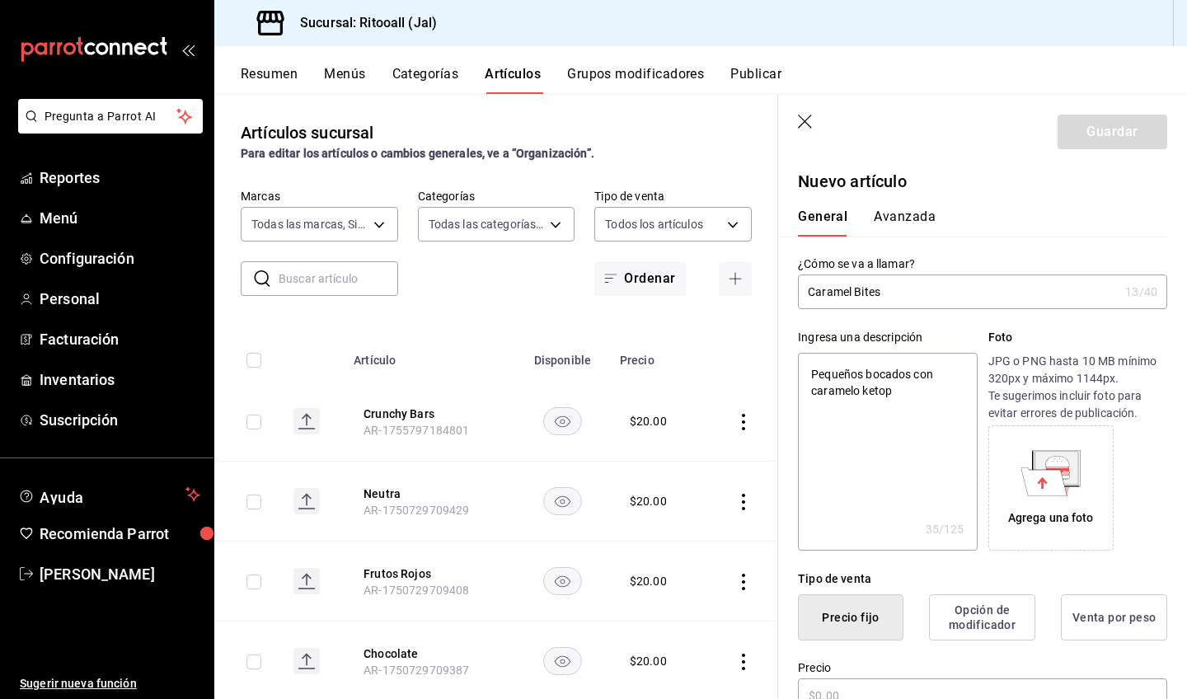
type textarea "x"
type textarea "Pequeños bocados con caramelo keto,"
type textarea "x"
type textarea "Pequeños bocados con caramelo keto,"
type textarea "x"
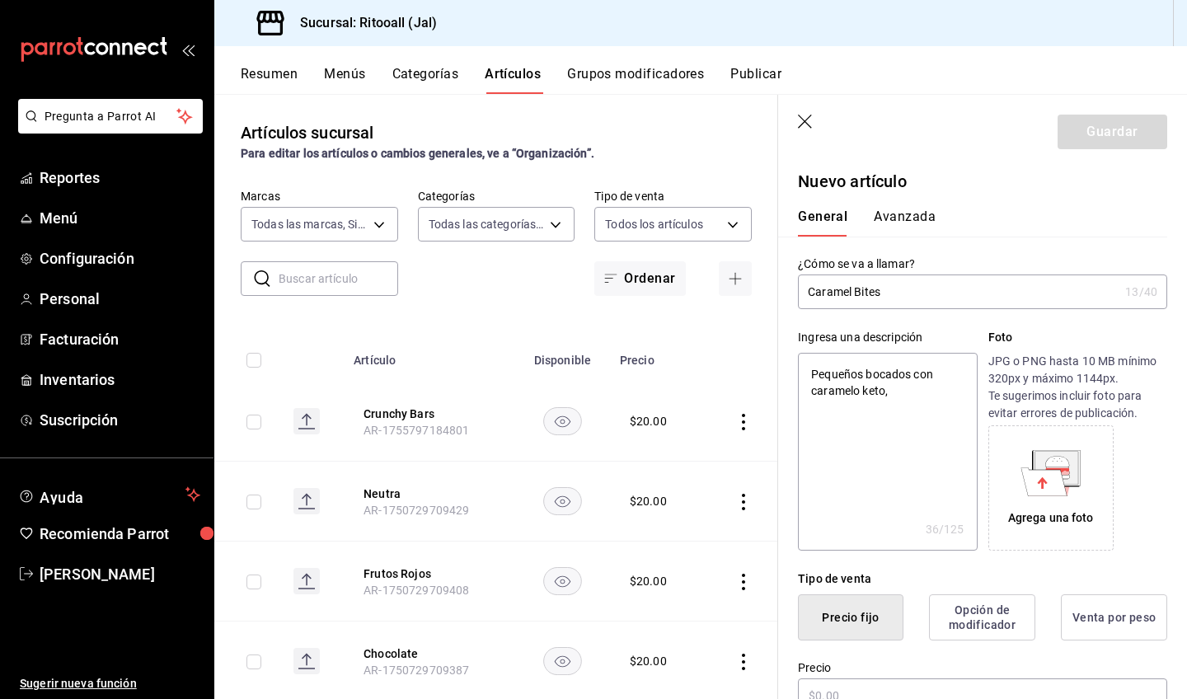
type textarea "Pequeños bocados con caramelo keto, c"
type textarea "x"
type textarea "Pequeños bocados con caramelo keto, ch"
type textarea "x"
type textarea "Pequeños bocados con caramelo keto, cho"
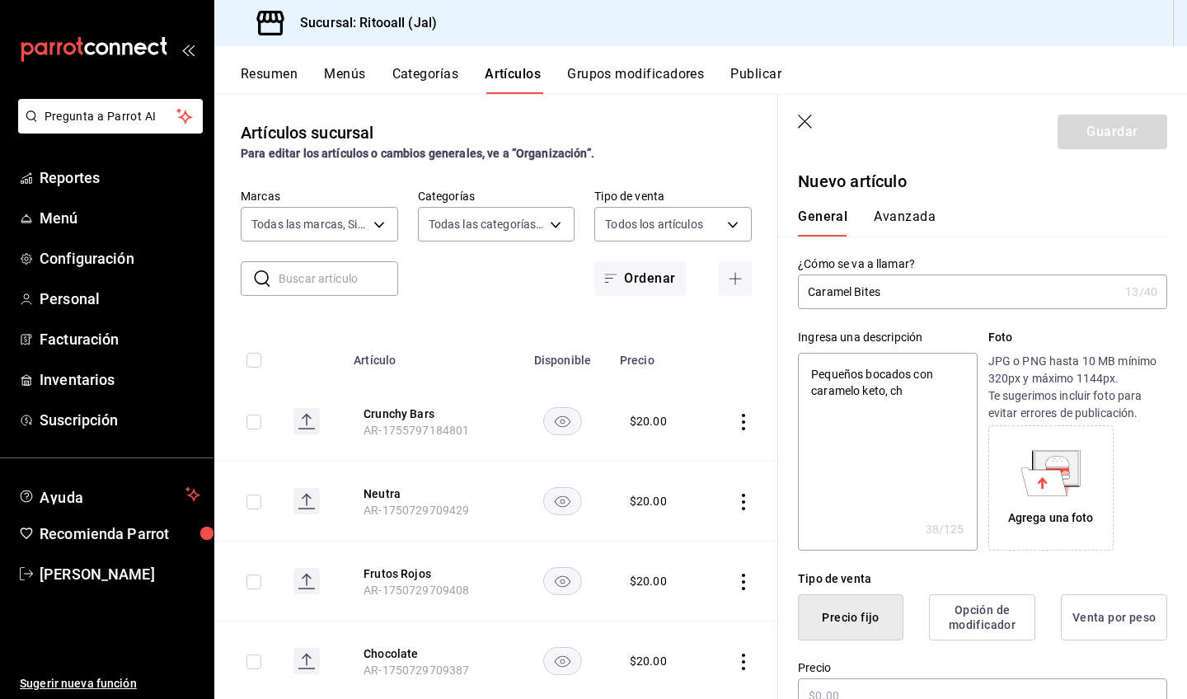
type textarea "x"
type textarea "Pequeños bocados con caramelo keto, choc"
type textarea "x"
type textarea "Pequeños bocados con caramelo keto, choco"
type textarea "x"
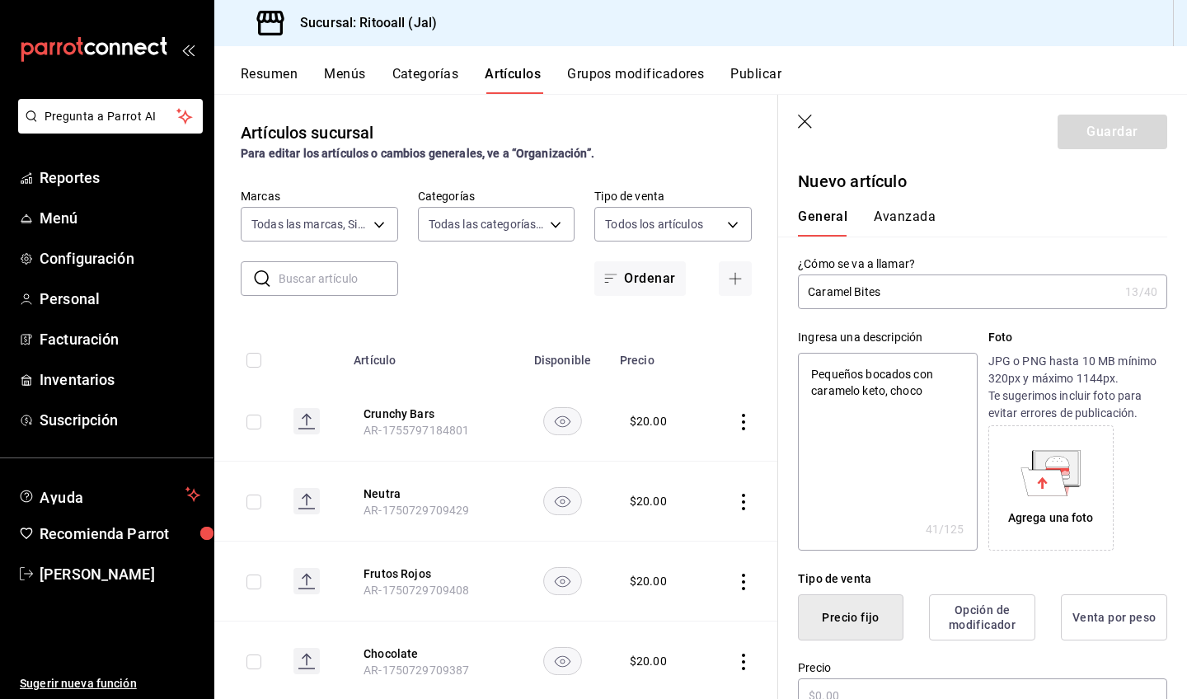
type textarea "Pequeños bocados con caramelo keto, chocol"
type textarea "x"
type textarea "Pequeños bocados con caramelo keto, chocola"
type textarea "x"
type textarea "Pequeños bocados con caramelo keto, chocolat"
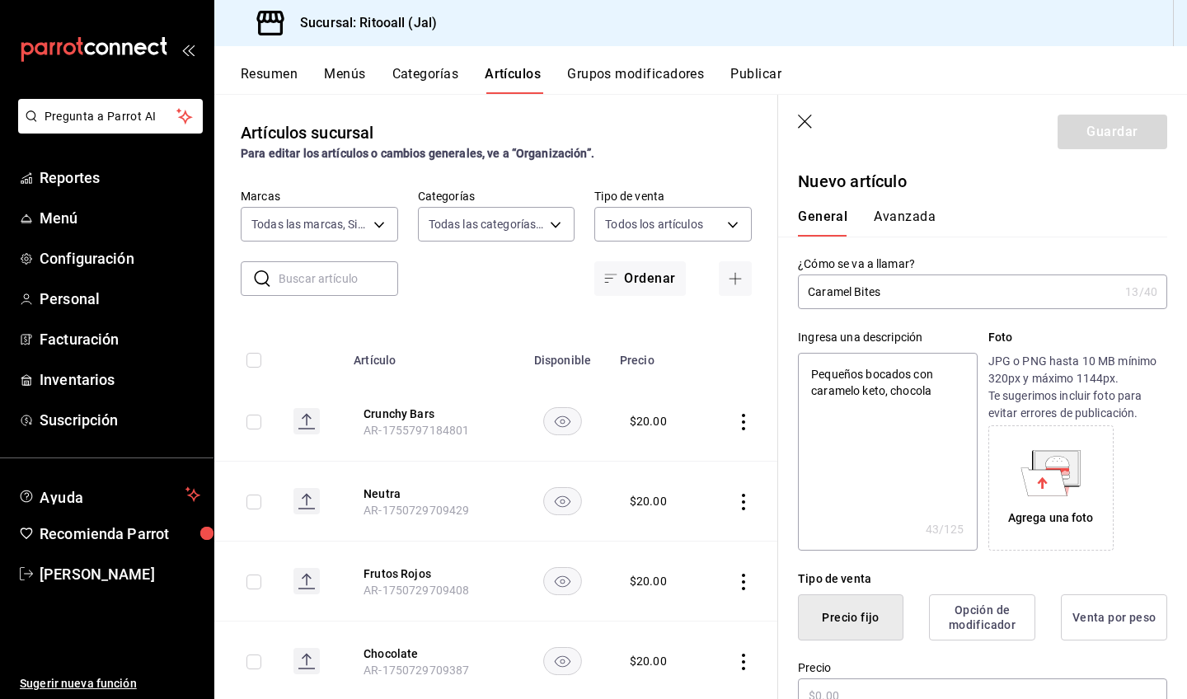
type textarea "x"
type textarea "Pequeños bocados con caramelo keto, chocolate"
type textarea "x"
type textarea "Pequeños bocados con caramelo keto, chocolate"
type textarea "x"
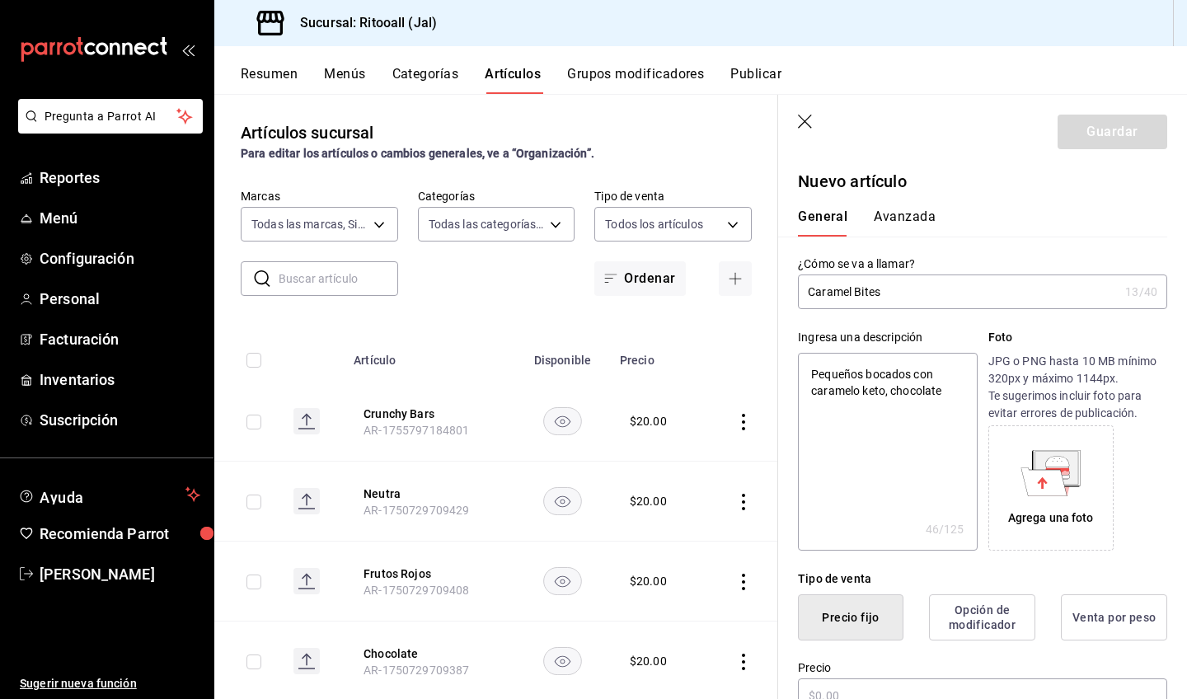
type textarea "Pequeños bocados con caramelo keto, chocolate s"
type textarea "x"
type textarea "Pequeños bocados con caramelo keto, chocolate si"
type textarea "x"
type textarea "Pequeños bocados con caramelo keto, chocolate sin"
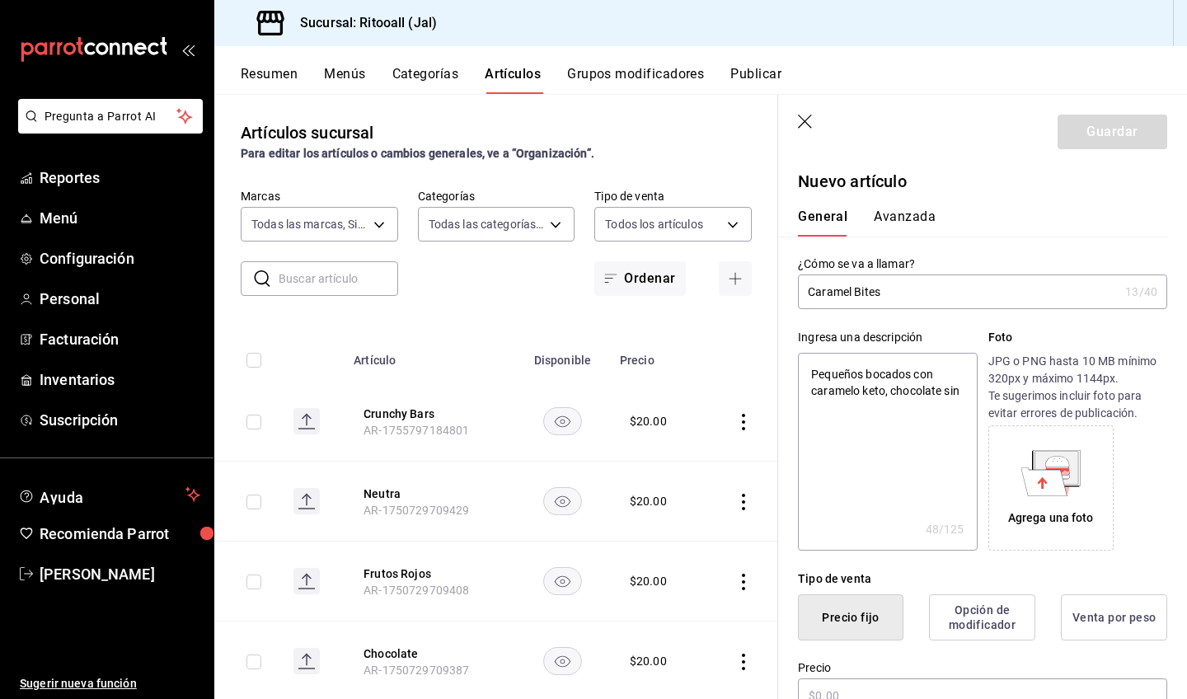
type textarea "x"
type textarea "Pequeños bocados con caramelo keto, chocolate sin"
type textarea "x"
type textarea "Pequeños bocados con caramelo keto, chocolate sin a"
type textarea "x"
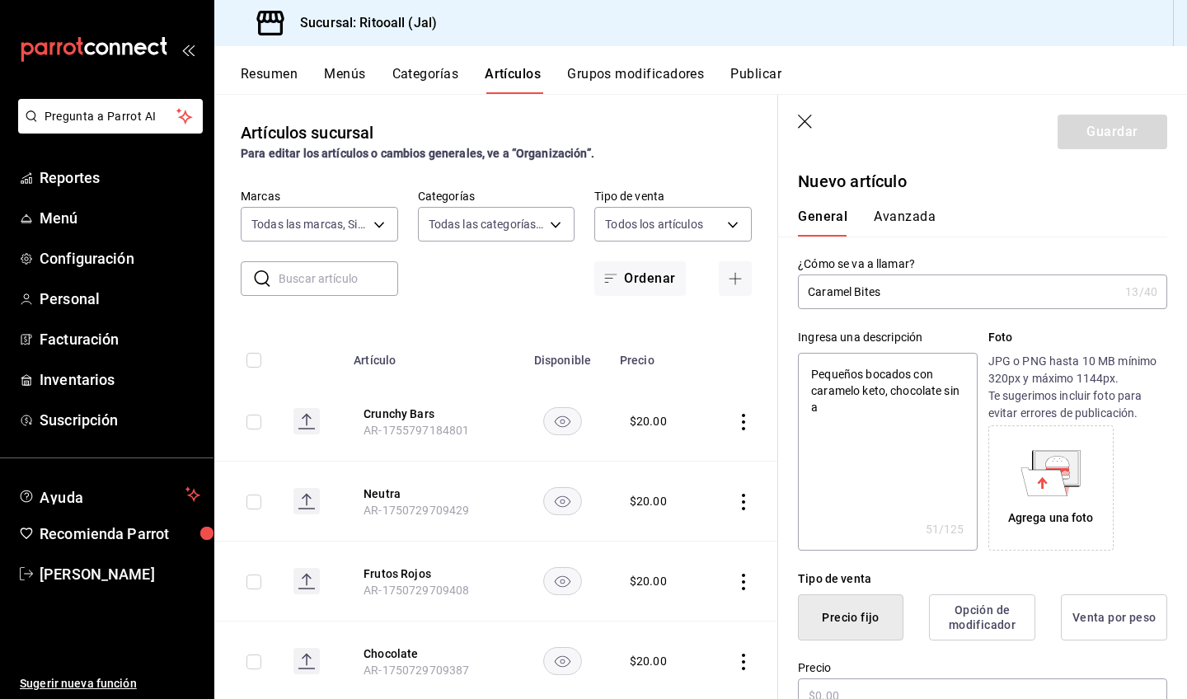
type textarea "Pequeños bocados con caramelo keto, chocolate sin az"
type textarea "x"
type textarea "Pequeños bocados con caramelo keto, chocolate sin azu"
type textarea "x"
type textarea "Pequeños bocados con caramelo keto, chocolate sin azuc"
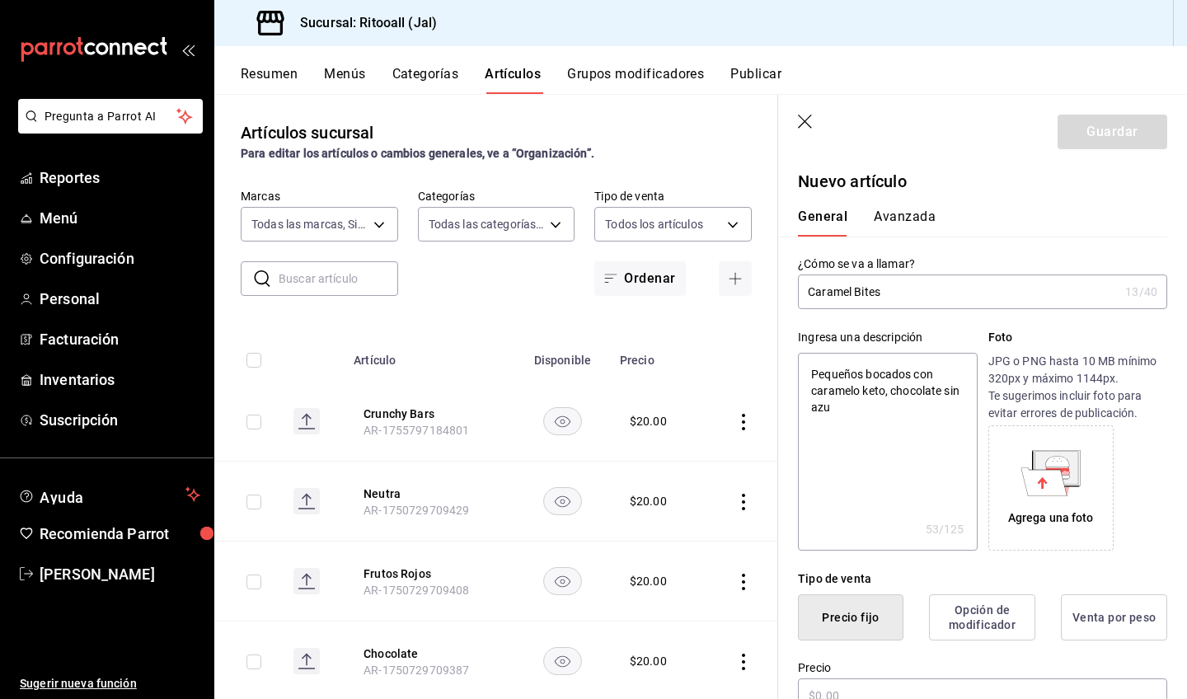
type textarea "x"
type textarea "Pequeños bocados con caramelo keto, chocolate sin azuca"
type textarea "x"
type textarea "Pequeños bocados con caramelo keto, chocolate sin azucar"
type textarea "x"
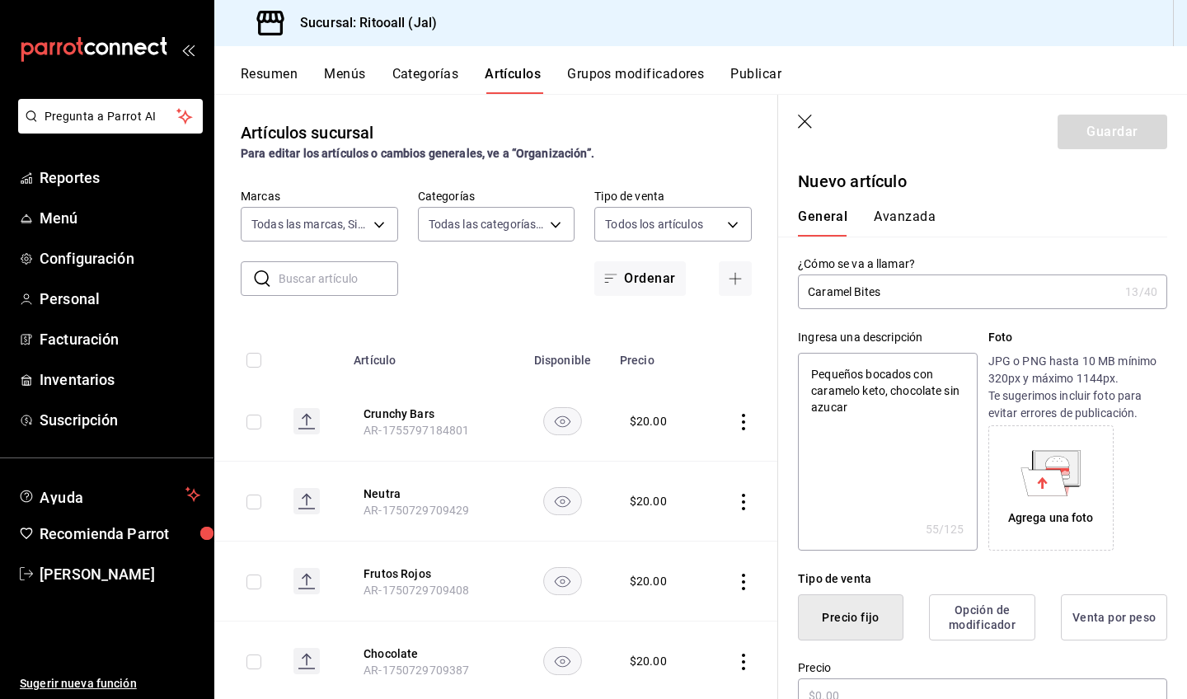
type textarea "Pequeños bocados con caramelo keto, chocolate sin azúcar"
type textarea "x"
type textarea "Pequeños bocados con caramelo keto, chocolate sin azúcar y"
type textarea "x"
type textarea "Pequeños bocados con caramelo keto, chocolate sin azúcar y"
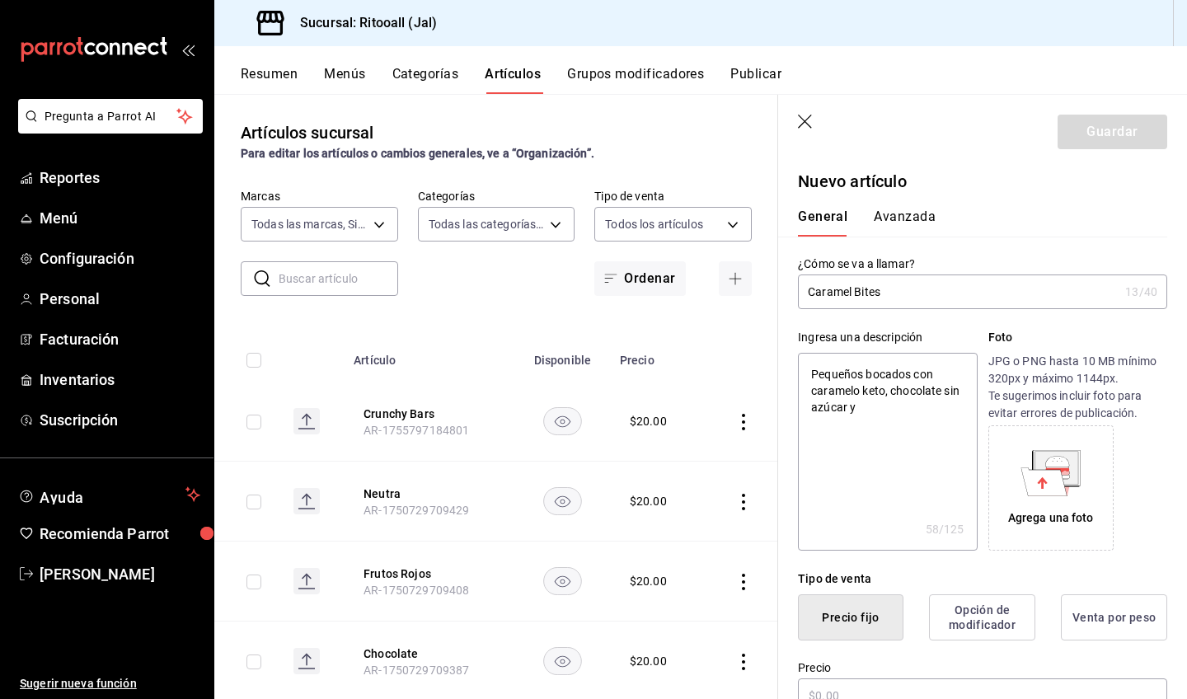
type textarea "x"
type textarea "Pequeños bocados con caramelo keto, chocolate sin azúcar y b"
type textarea "x"
type textarea "Pequeños bocados con caramelo keto, chocolate sin azúcar y ba"
type textarea "x"
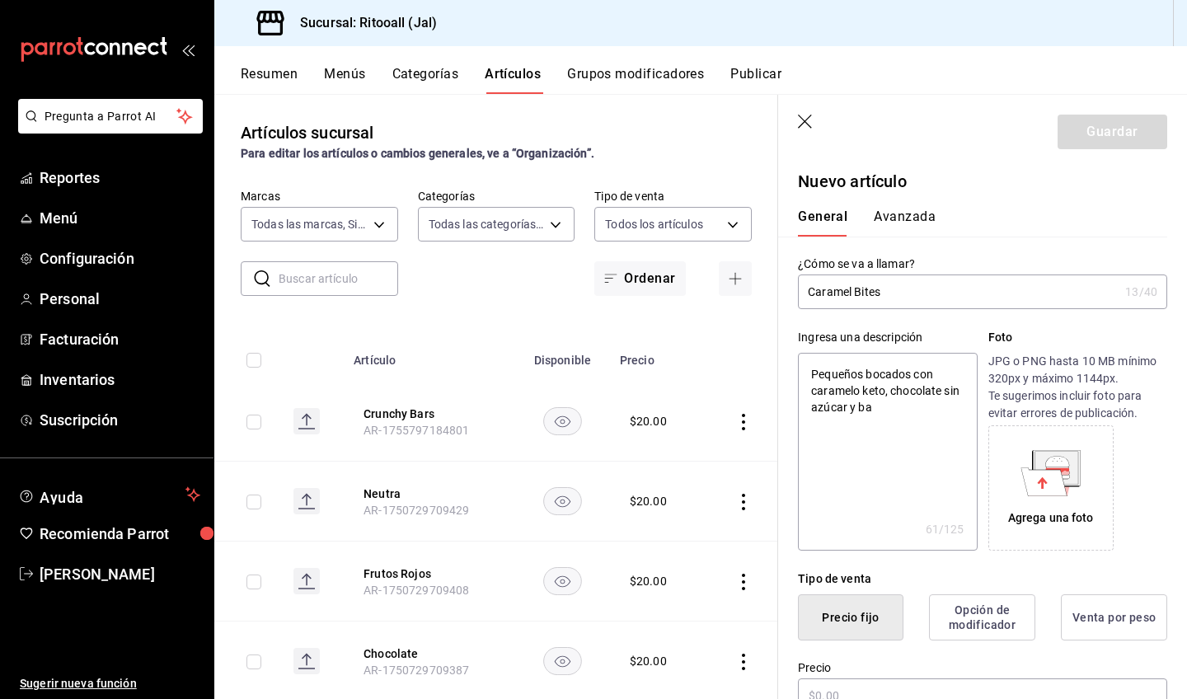
type textarea "Pequeños bocados con caramelo keto, chocolate sin azúcar y bas"
type textarea "x"
type textarea "Pequeños bocados con caramelo keto, chocolate sin azúcar y base"
type textarea "x"
type textarea "Pequeños bocados con caramelo keto, chocolate sin azúcar y base"
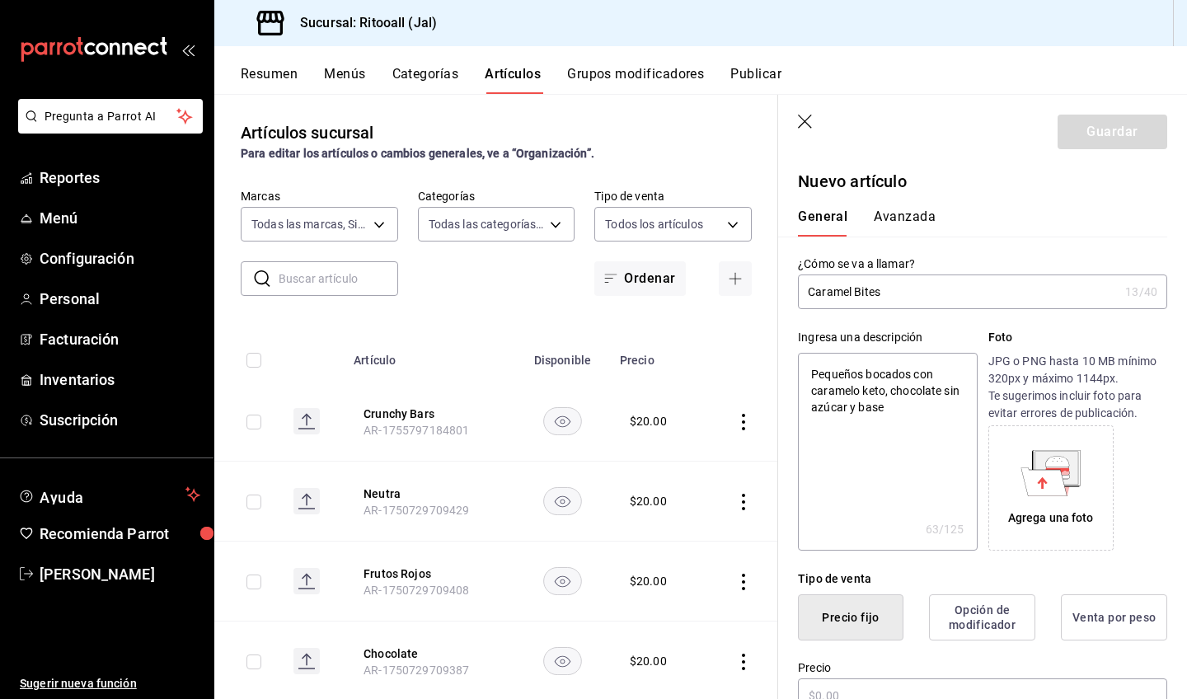
type textarea "x"
type textarea "Pequeños bocados con caramelo keto, chocolate sin azúcar y base d"
type textarea "x"
type textarea "Pequeños bocados con caramelo keto, chocolate sin azúcar y base dw"
type textarea "x"
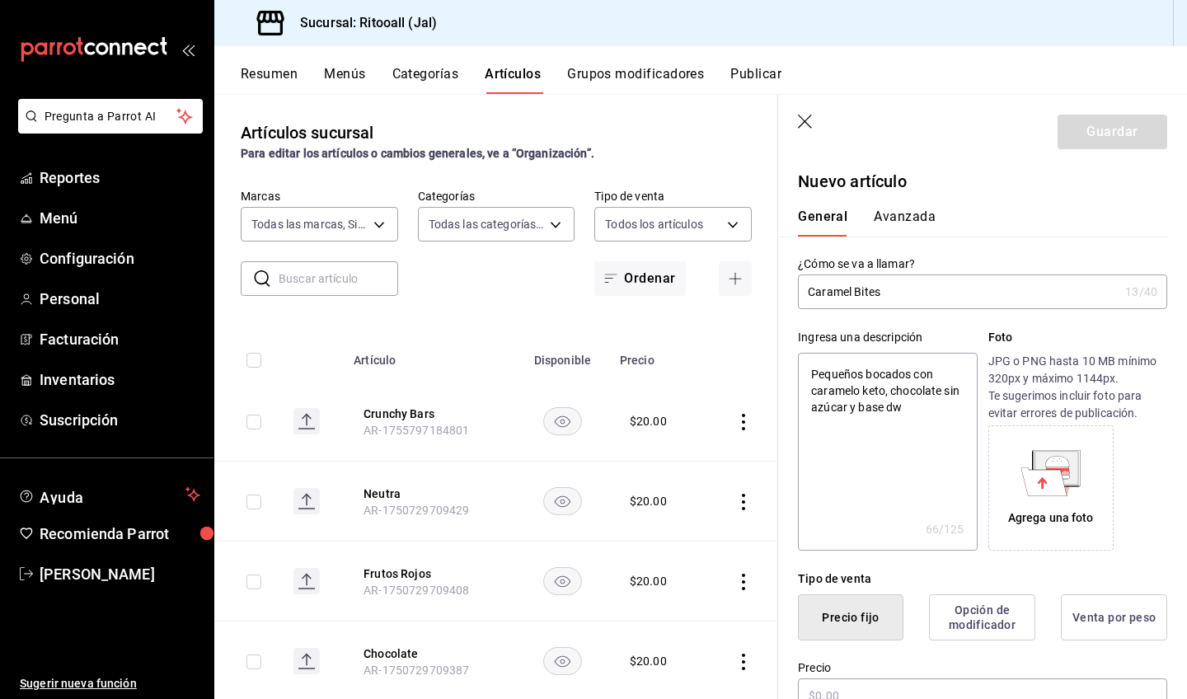
type textarea "Pequeños bocados con caramelo keto, chocolate sin azúcar y base dw"
type textarea "x"
type textarea "Pequeños bocados con caramelo keto, chocolate sin azúcar y base dw g"
type textarea "x"
type textarea "Pequeños bocados con caramelo keto, chocolate sin azúcar y base dw ga"
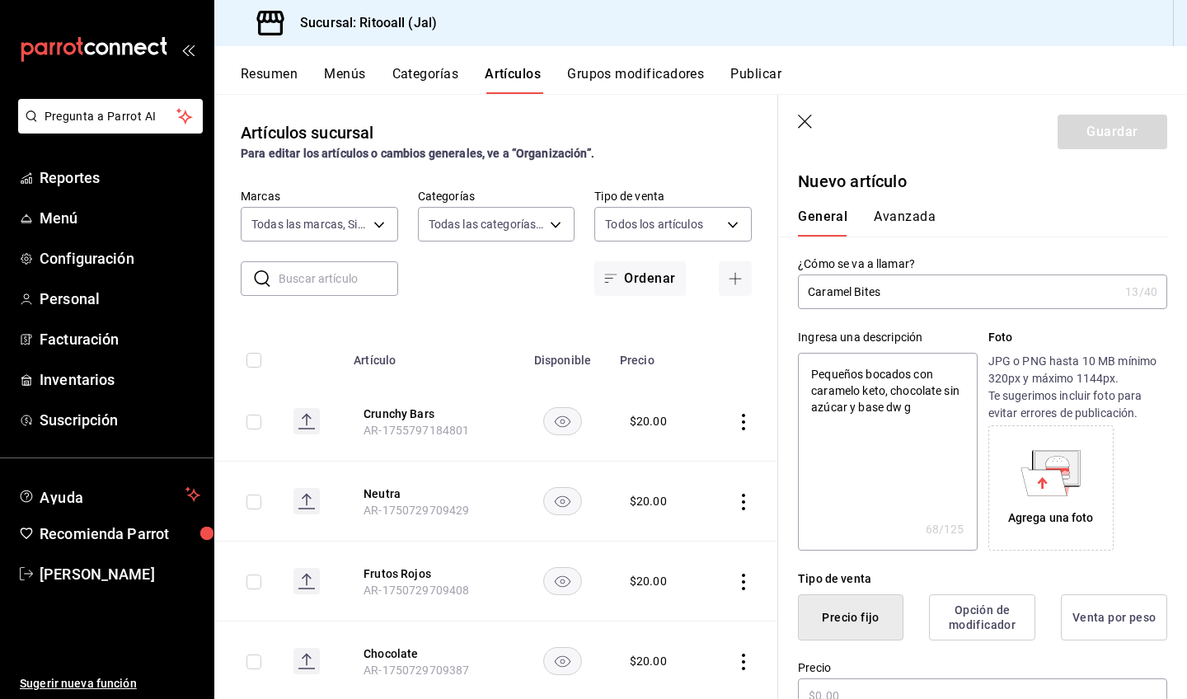
type textarea "x"
type textarea "Pequeños bocados con caramelo keto, chocolate sin azúcar y base dw gal"
type textarea "x"
type textarea "Pequeños bocados con caramelo keto, chocolate sin azúcar y base dw gall"
type textarea "x"
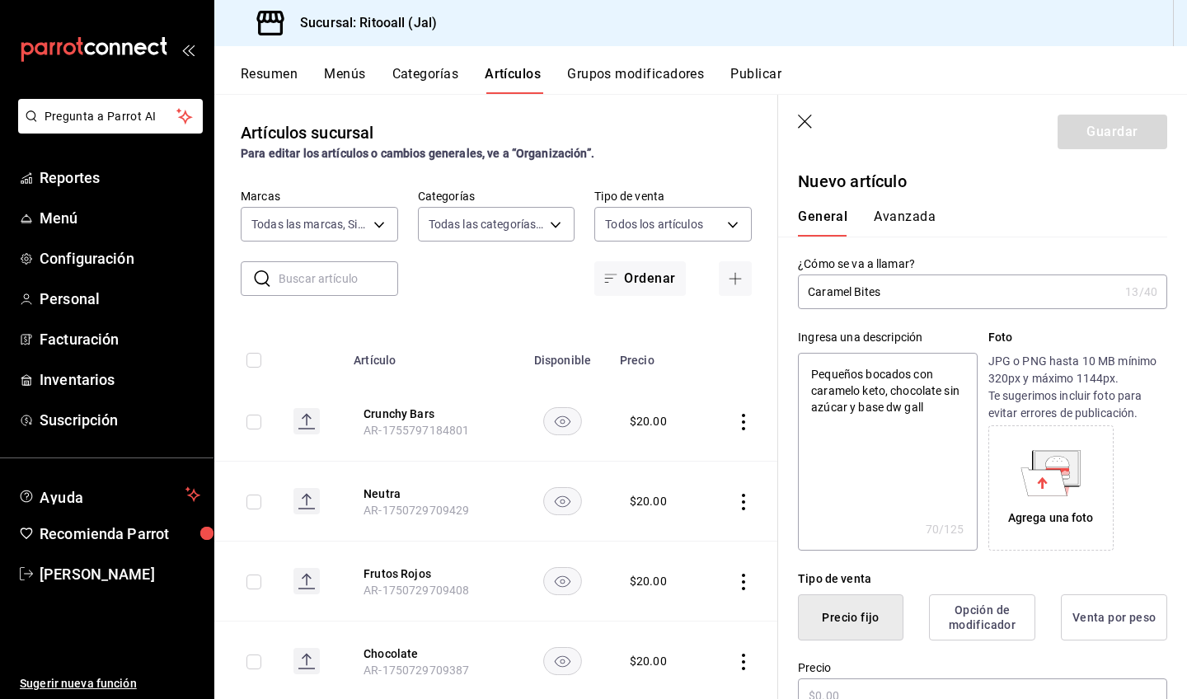
type textarea "Pequeños bocados con caramelo keto, chocolate sin azúcar y base dw [PERSON_NAME]"
type textarea "x"
type textarea "Pequeños bocados con caramelo keto, chocolate sin azúcar y base dw [PERSON_NAME]"
type textarea "x"
type textarea "Pequeños bocados con caramelo keto, chocolate sin azúcar y base dw galleta"
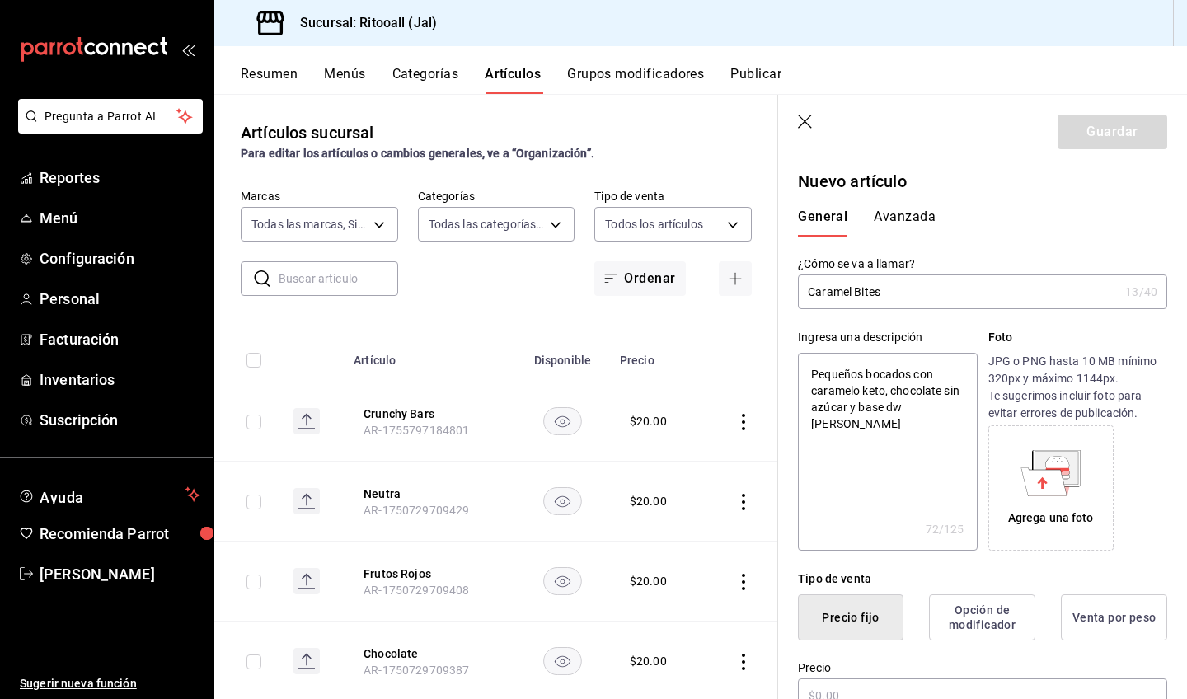
type textarea "x"
type textarea "Pequeños bocados con caramelo keto, chocolate sin azúcar y base dw galleta"
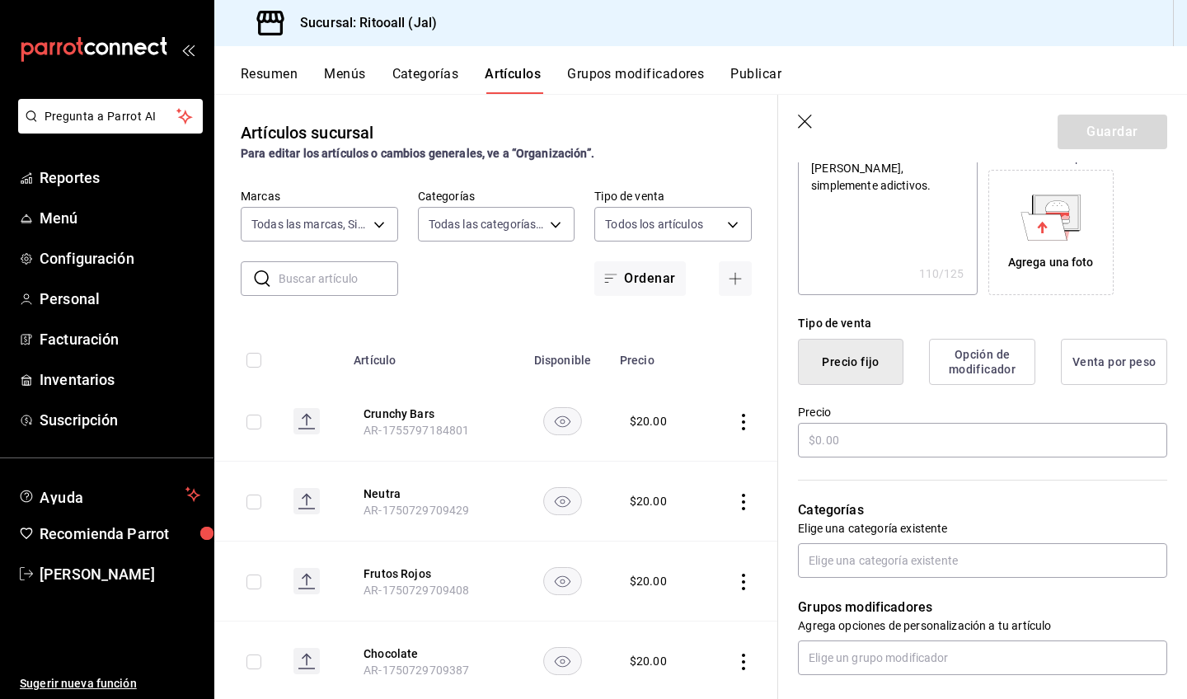
scroll to position [261, 0]
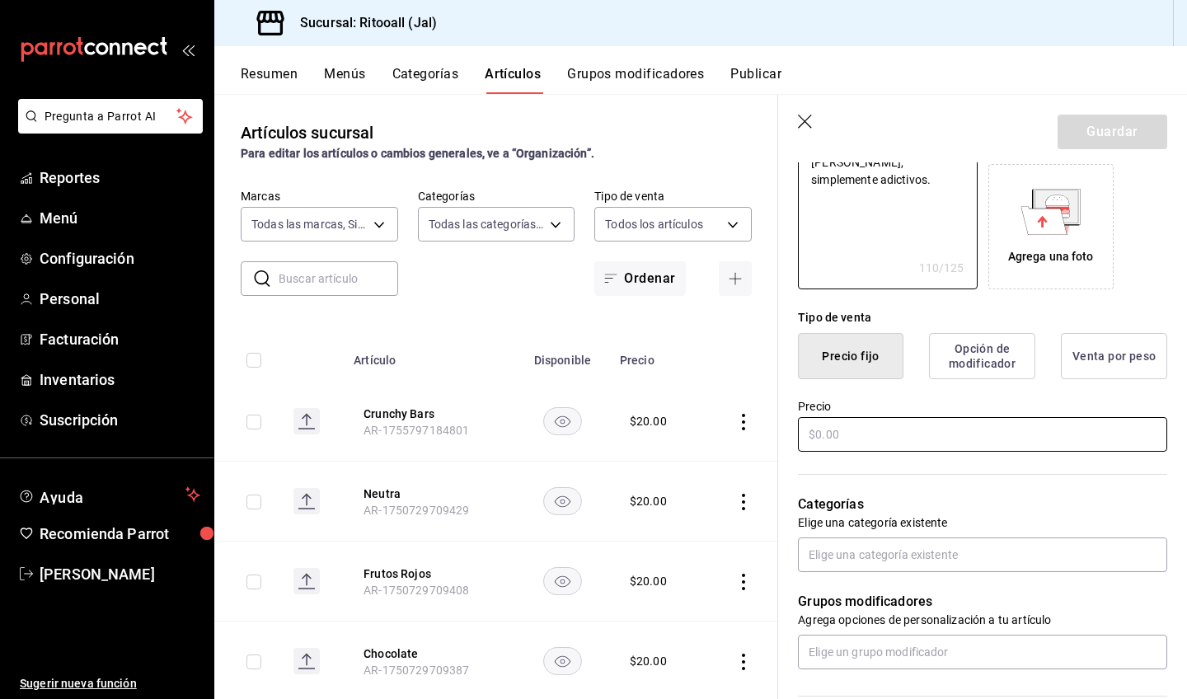
click at [953, 440] on input "text" at bounding box center [982, 434] width 369 height 35
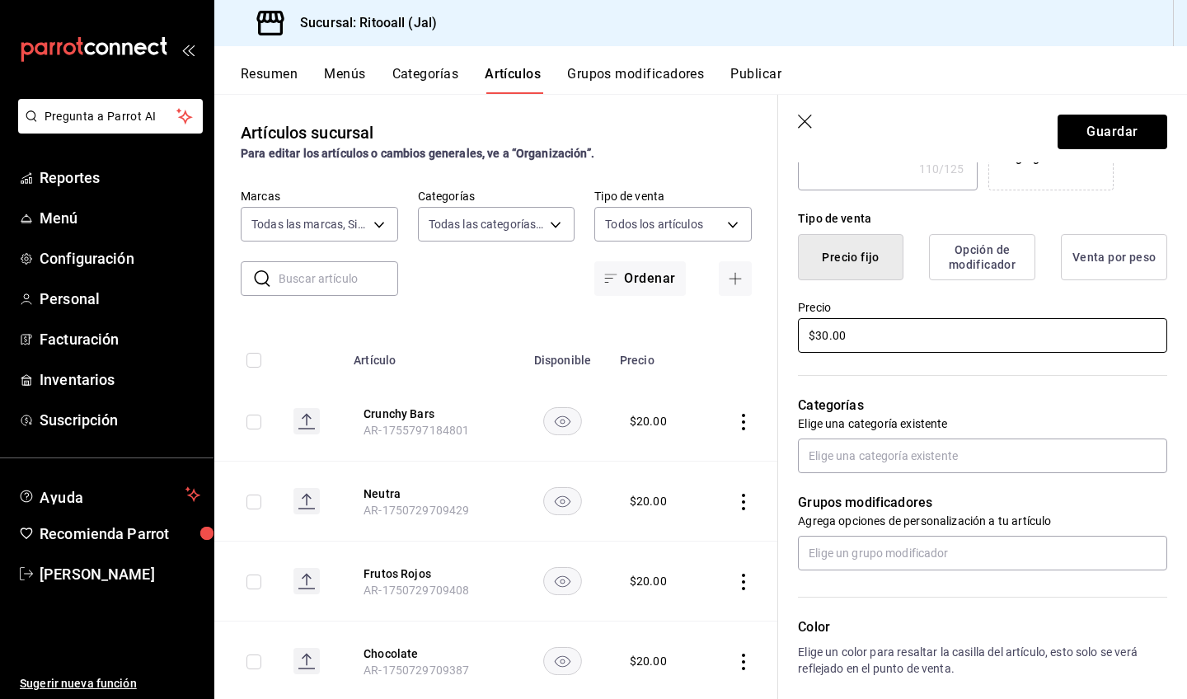
scroll to position [363, 0]
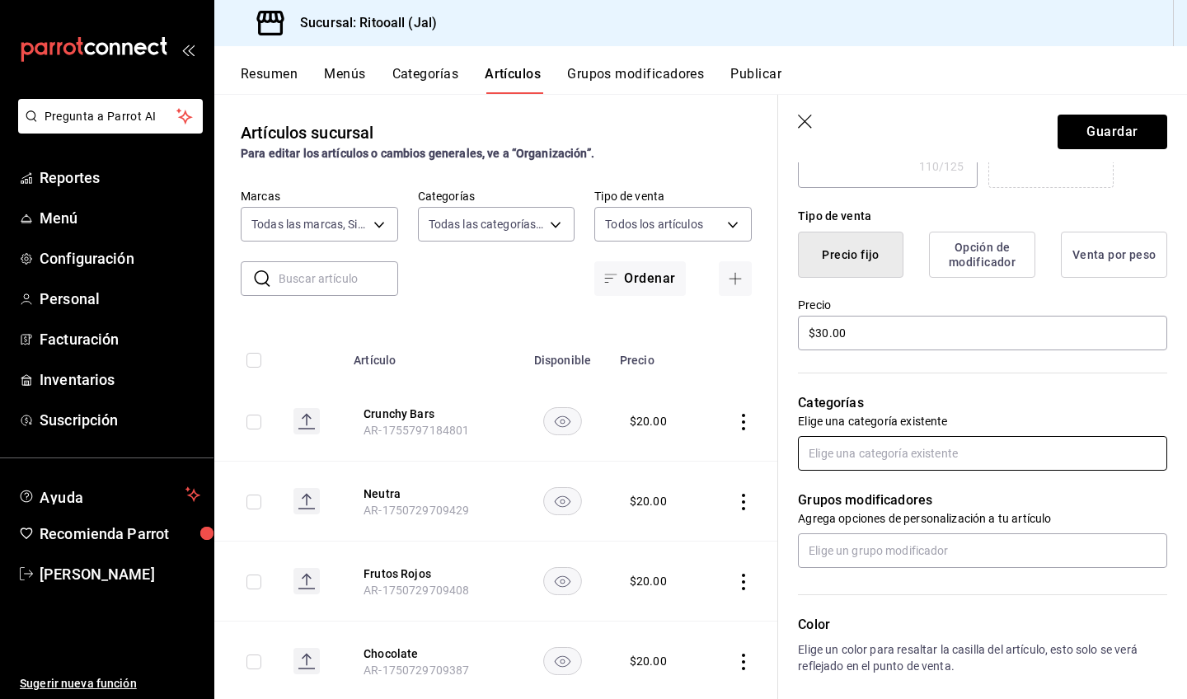
click at [926, 453] on input "text" at bounding box center [982, 453] width 369 height 35
click at [920, 545] on li "Snack sin Azúcar" at bounding box center [982, 545] width 369 height 27
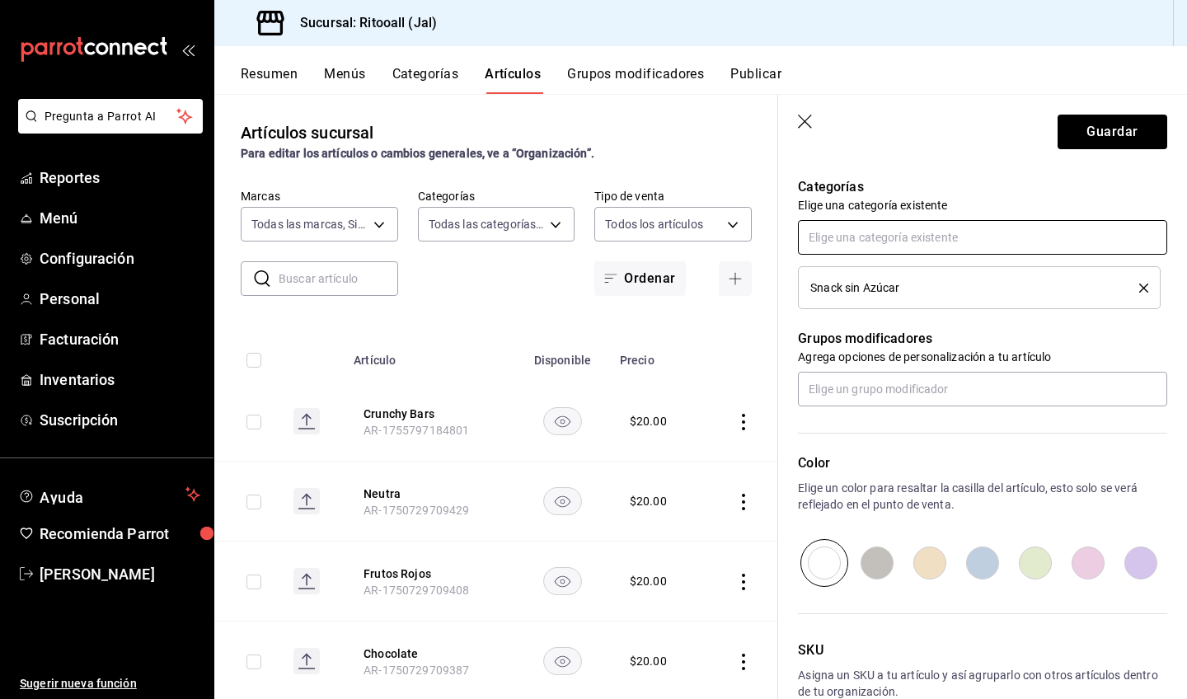
scroll to position [580, 0]
click at [1129, 134] on button "Guardar" at bounding box center [1113, 132] width 110 height 35
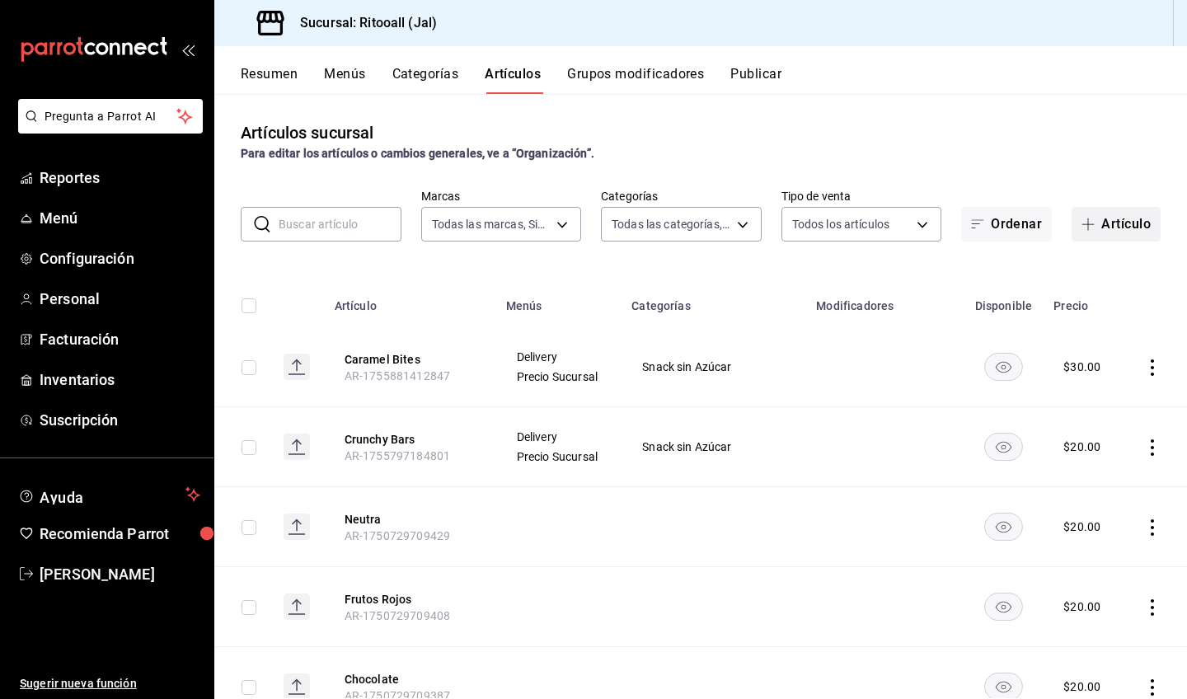
click at [1102, 223] on button "Artículo" at bounding box center [1116, 224] width 89 height 35
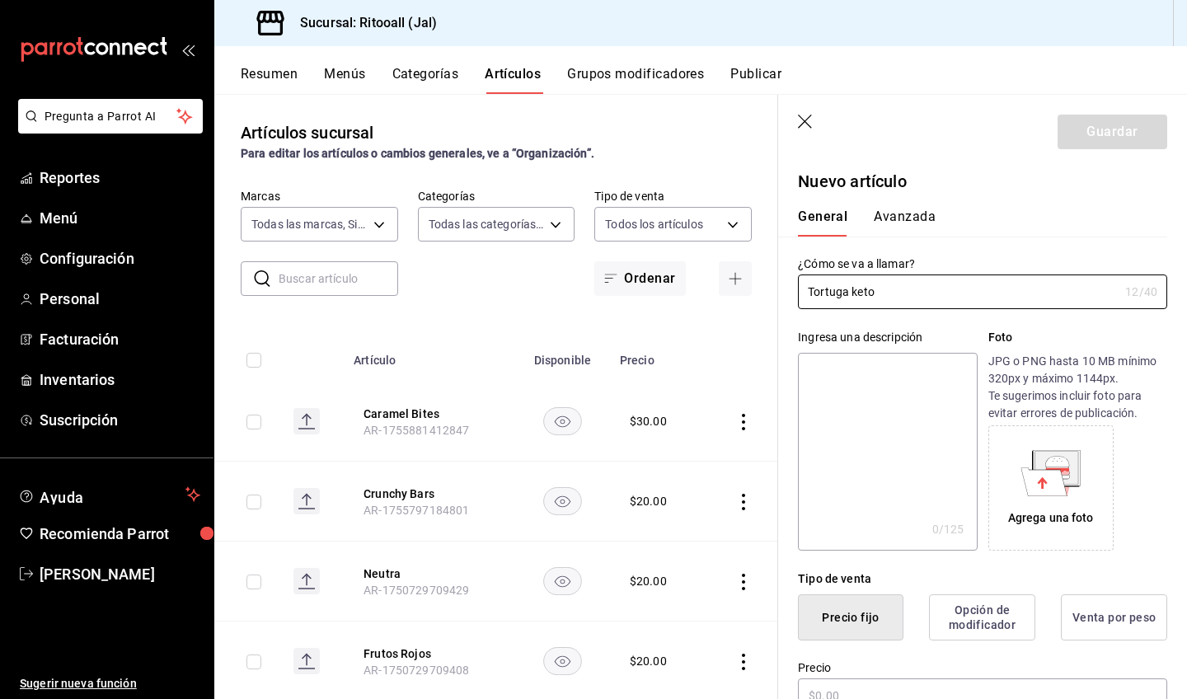
click at [908, 387] on textarea at bounding box center [887, 452] width 179 height 198
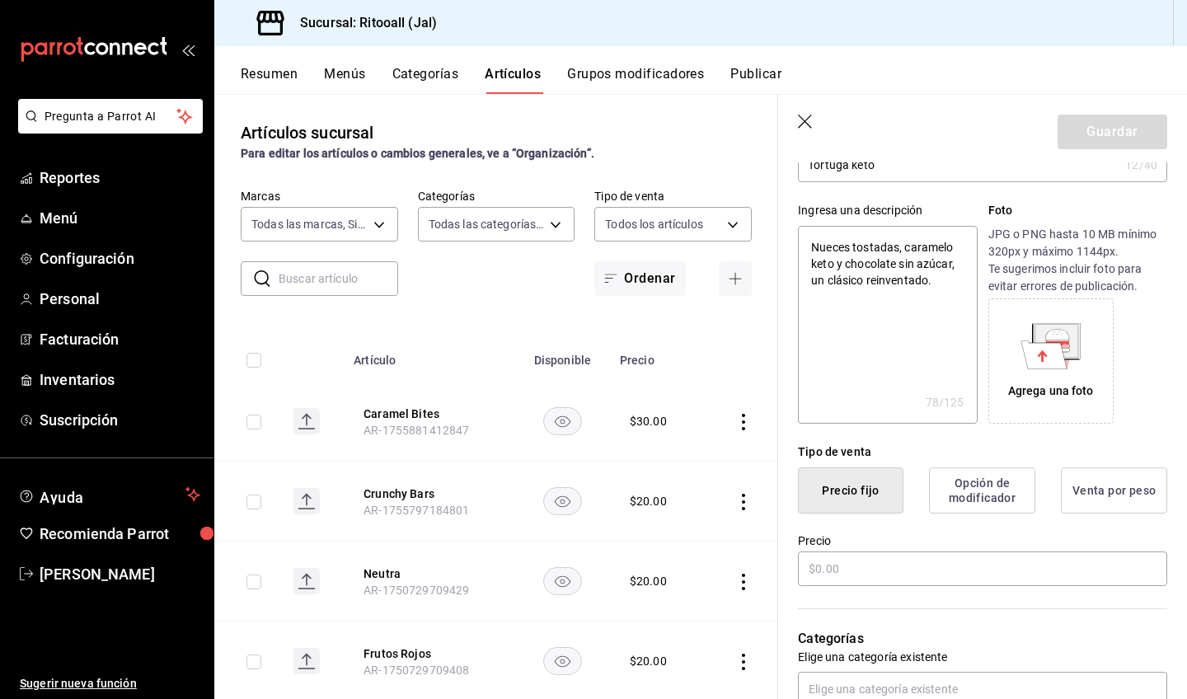
scroll to position [144, 0]
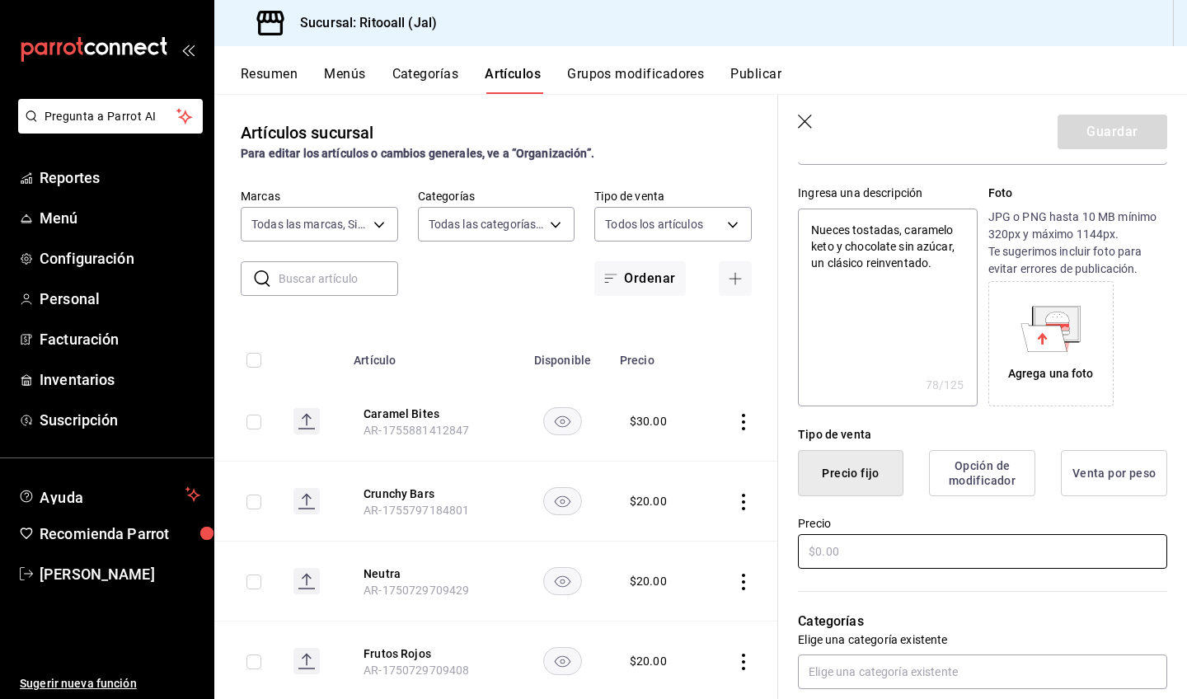
click at [863, 551] on input "text" at bounding box center [982, 551] width 369 height 35
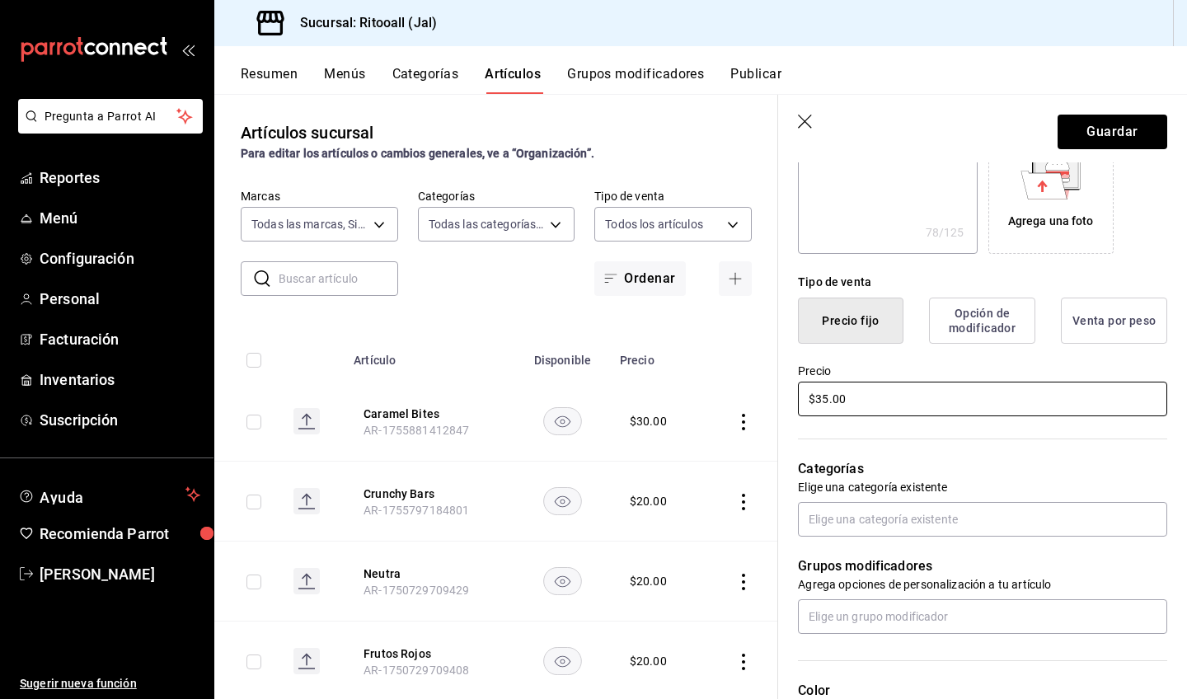
scroll to position [306, 0]
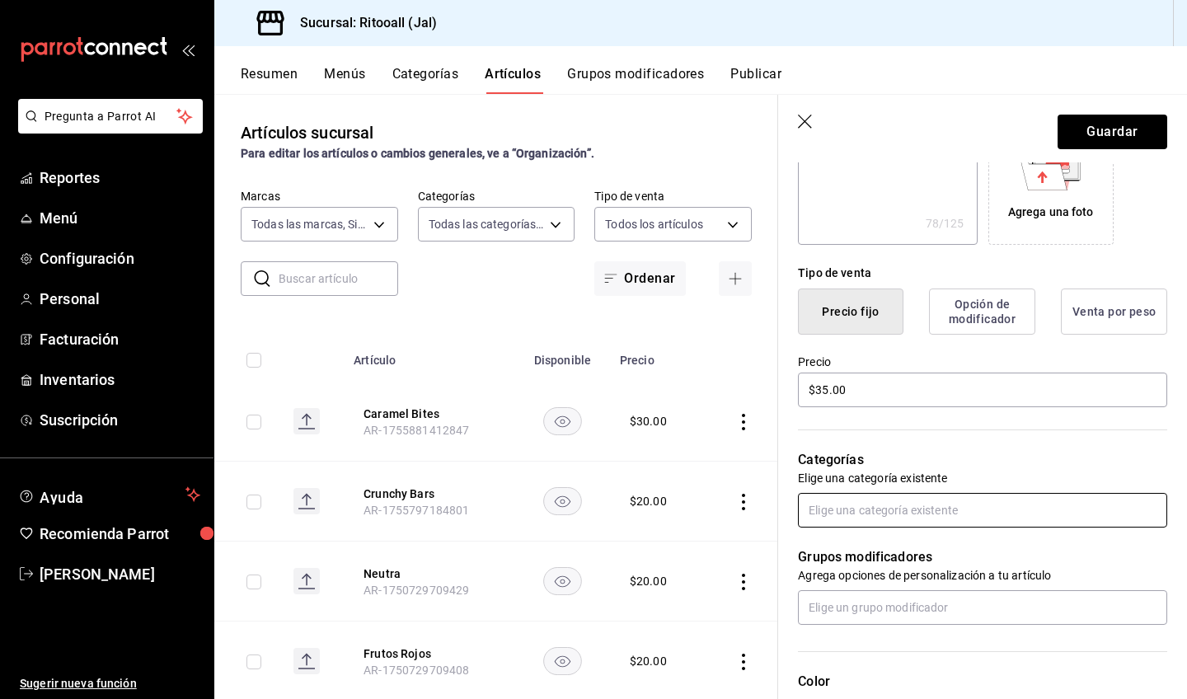
click at [871, 520] on input "text" at bounding box center [982, 510] width 369 height 35
click at [864, 605] on li "Snack sin Azúcar" at bounding box center [982, 602] width 369 height 27
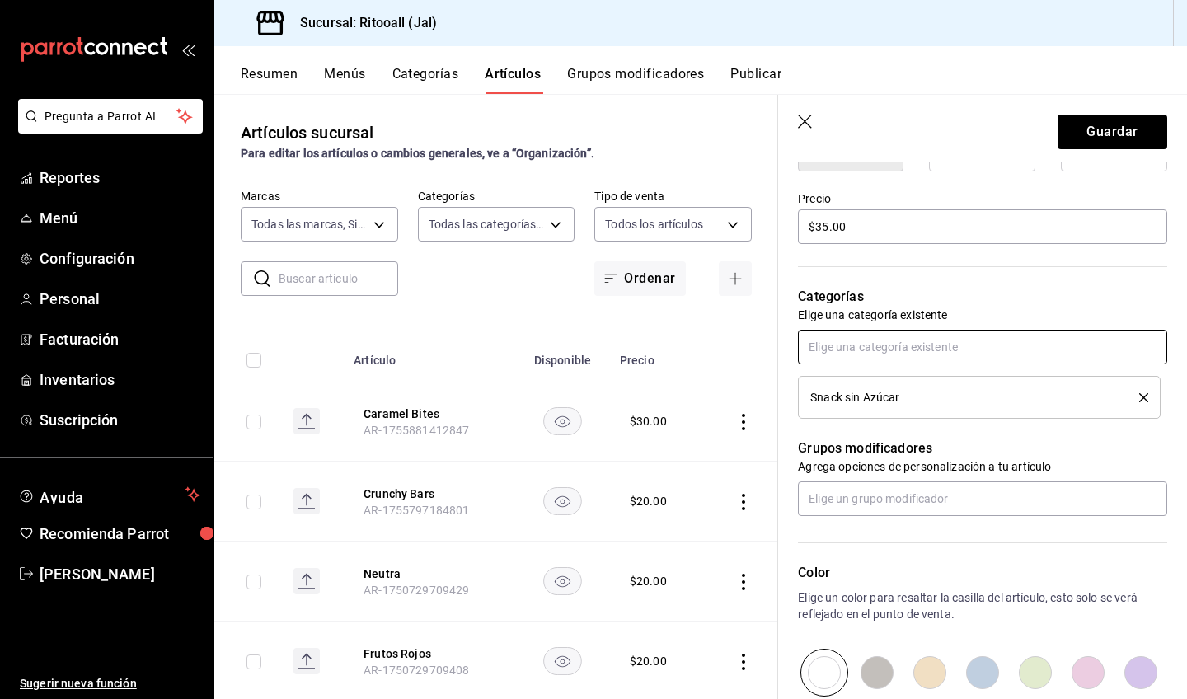
scroll to position [480, 0]
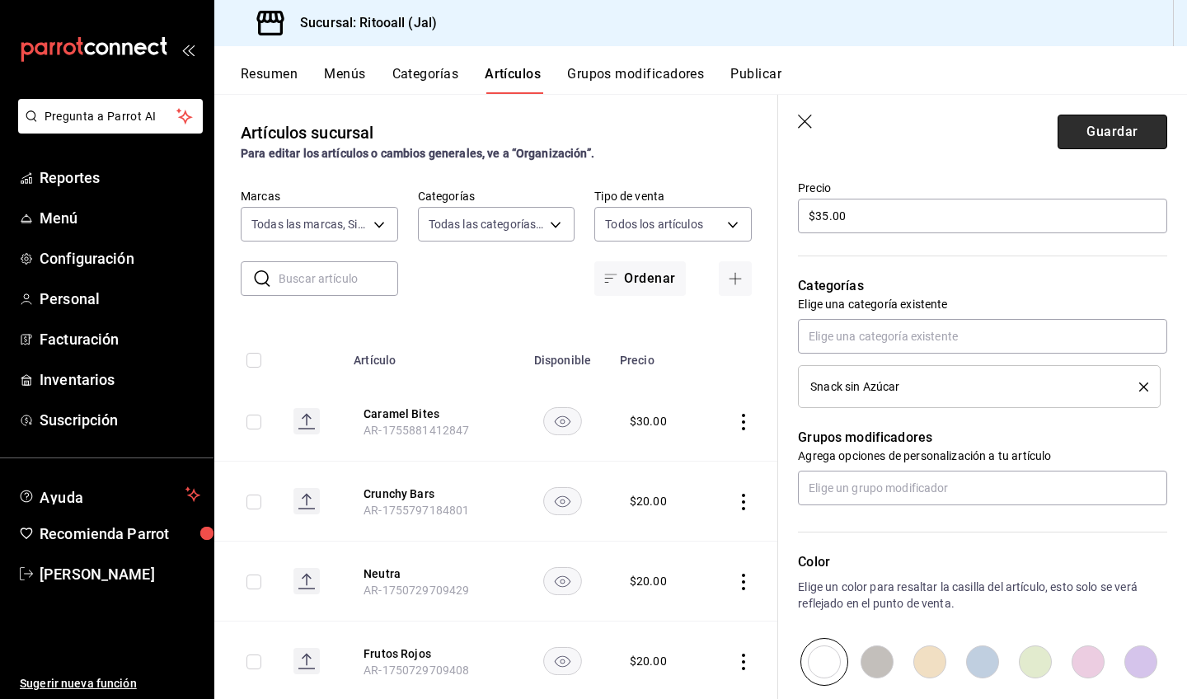
click at [1093, 129] on button "Guardar" at bounding box center [1113, 132] width 110 height 35
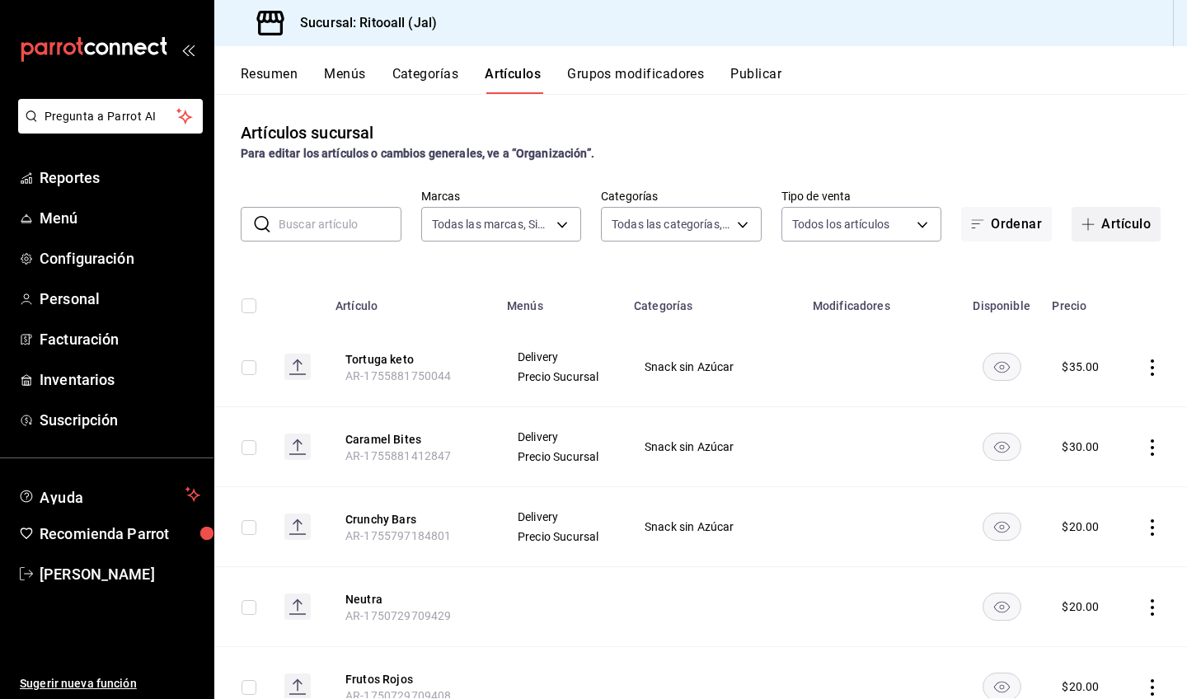
click at [1114, 219] on button "Artículo" at bounding box center [1116, 224] width 89 height 35
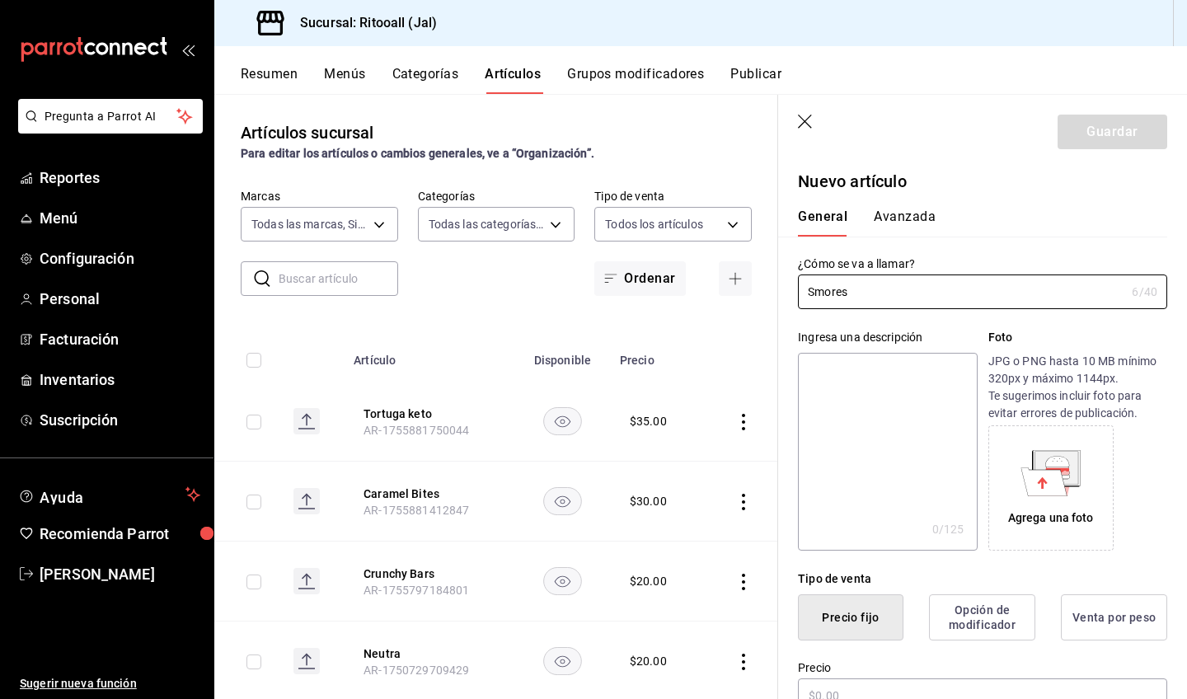
click at [875, 401] on textarea at bounding box center [887, 452] width 179 height 198
click at [816, 289] on input "Smores" at bounding box center [961, 291] width 327 height 33
click at [856, 416] on textarea at bounding box center [887, 452] width 179 height 198
click at [894, 292] on input "S´mores" at bounding box center [961, 291] width 327 height 33
click at [867, 406] on textarea at bounding box center [887, 452] width 179 height 198
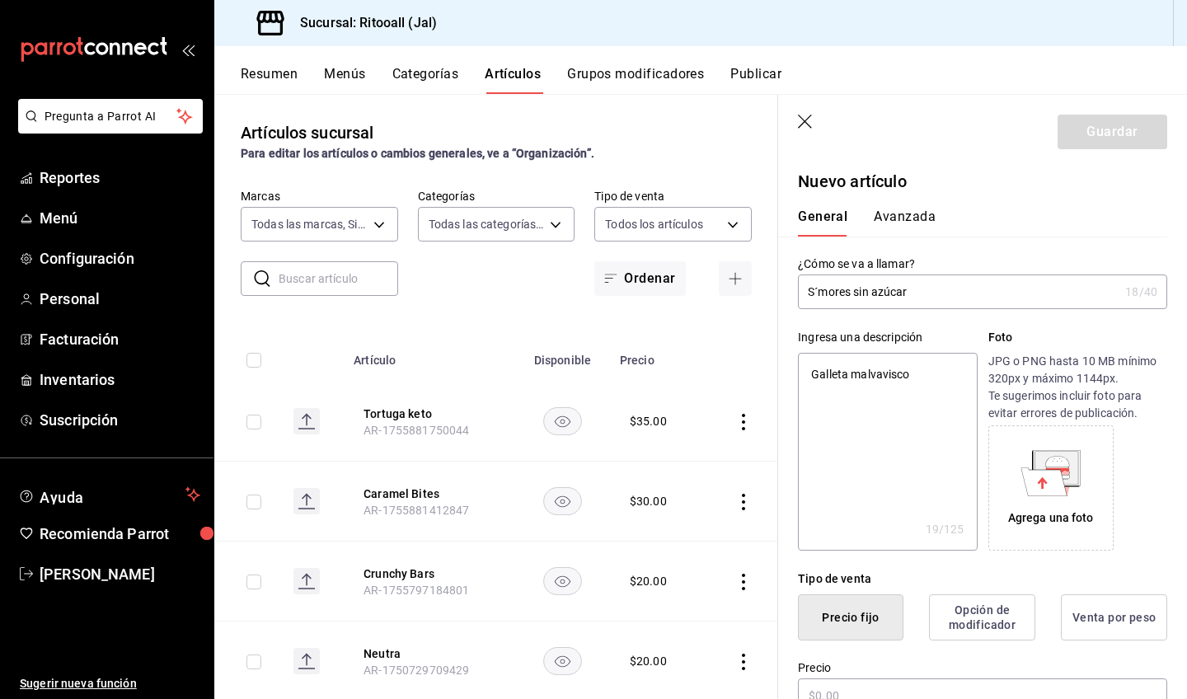
click at [847, 380] on textarea "Galleta malvavisco" at bounding box center [887, 452] width 179 height 198
click at [912, 371] on textarea "Galleta, malvavisco" at bounding box center [887, 452] width 179 height 198
click at [875, 415] on textarea "Galleta, malvavisco y chocolate... Todo el sabor sin remordimientos" at bounding box center [887, 452] width 179 height 198
click at [871, 410] on textarea "Galleta, malvavisco y chocolate... Todo el sabor sin remordimientos" at bounding box center [887, 452] width 179 height 198
click at [894, 412] on textarea "Galleta, malvavisco y chocolate... Todo el sabor sin remordiminetos" at bounding box center [887, 452] width 179 height 198
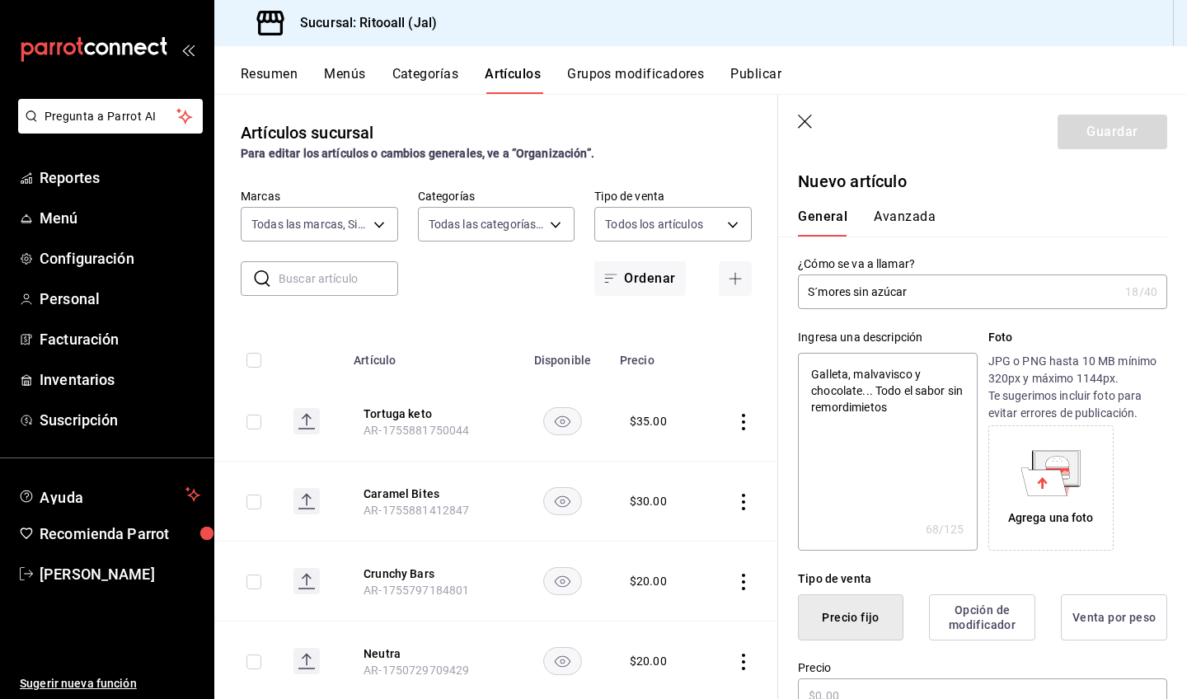
click at [919, 410] on textarea "Galleta, malvavisco y chocolate... Todo el sabor sin remordimietos" at bounding box center [887, 452] width 179 height 198
click at [891, 409] on textarea "Galleta, malvavisco y chocolate... Todo el sabor sin remordimietos" at bounding box center [887, 452] width 179 height 198
click at [924, 414] on textarea "Galleta, malvavisco y chocolate... Todo el sabor sin remordimientos" at bounding box center [887, 452] width 179 height 198
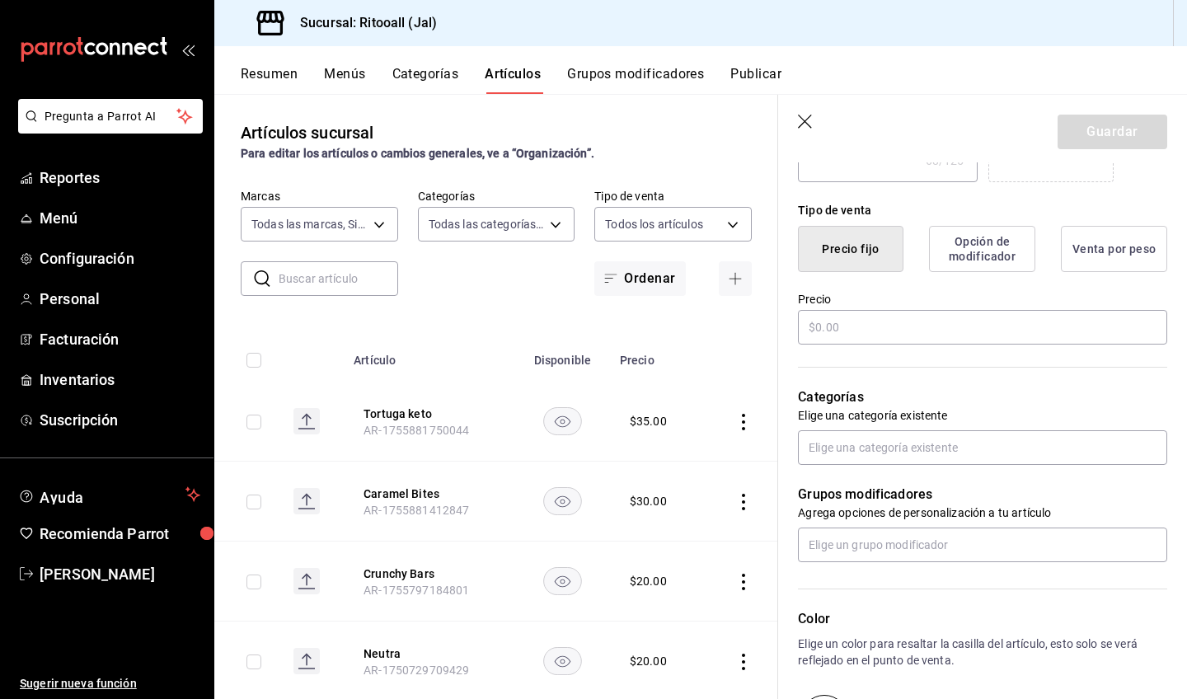
scroll to position [373, 0]
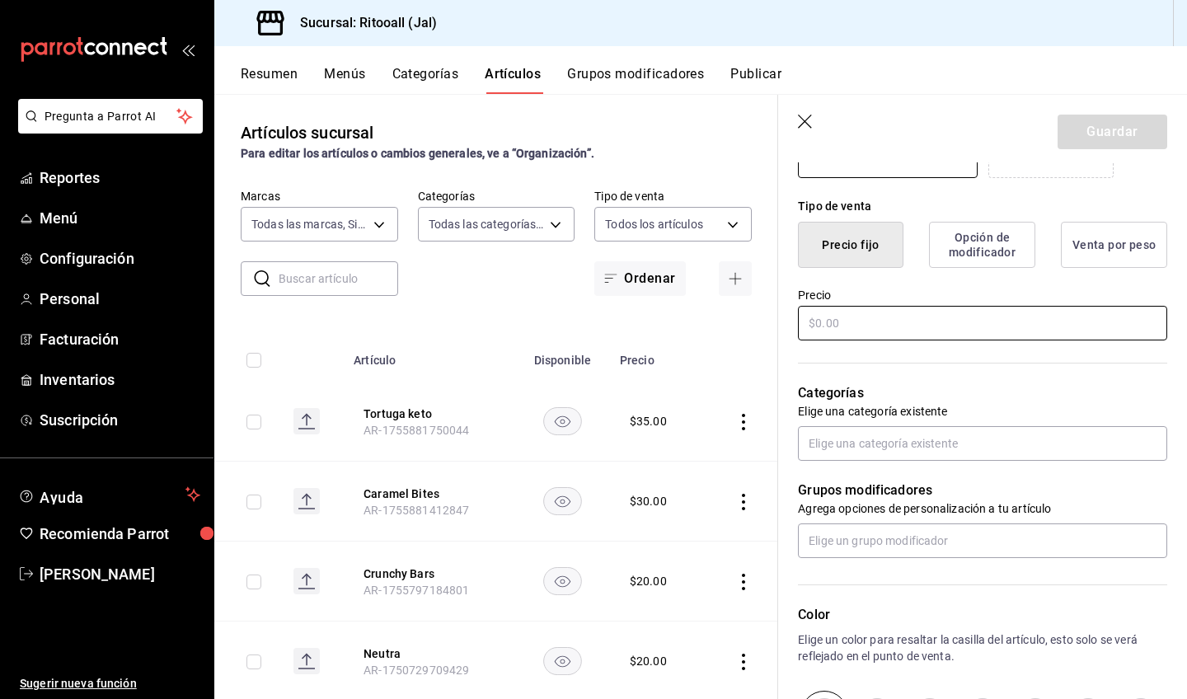
click at [955, 317] on input "text" at bounding box center [982, 323] width 369 height 35
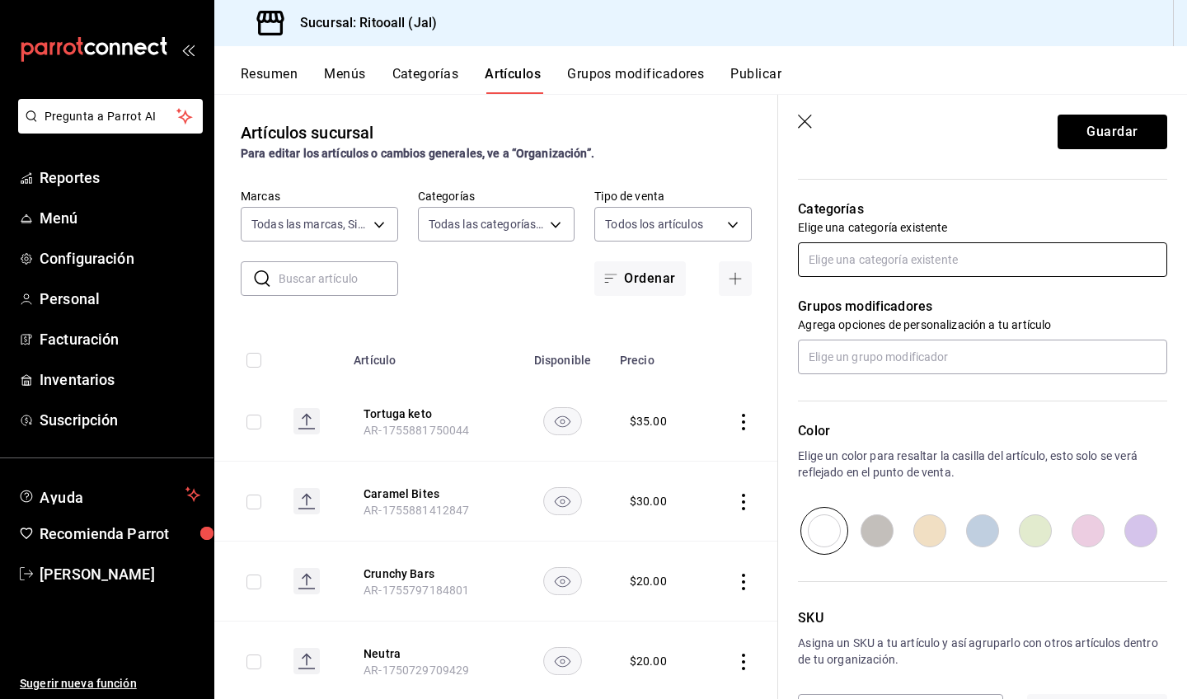
scroll to position [558, 0]
click at [919, 256] on input "text" at bounding box center [982, 258] width 369 height 35
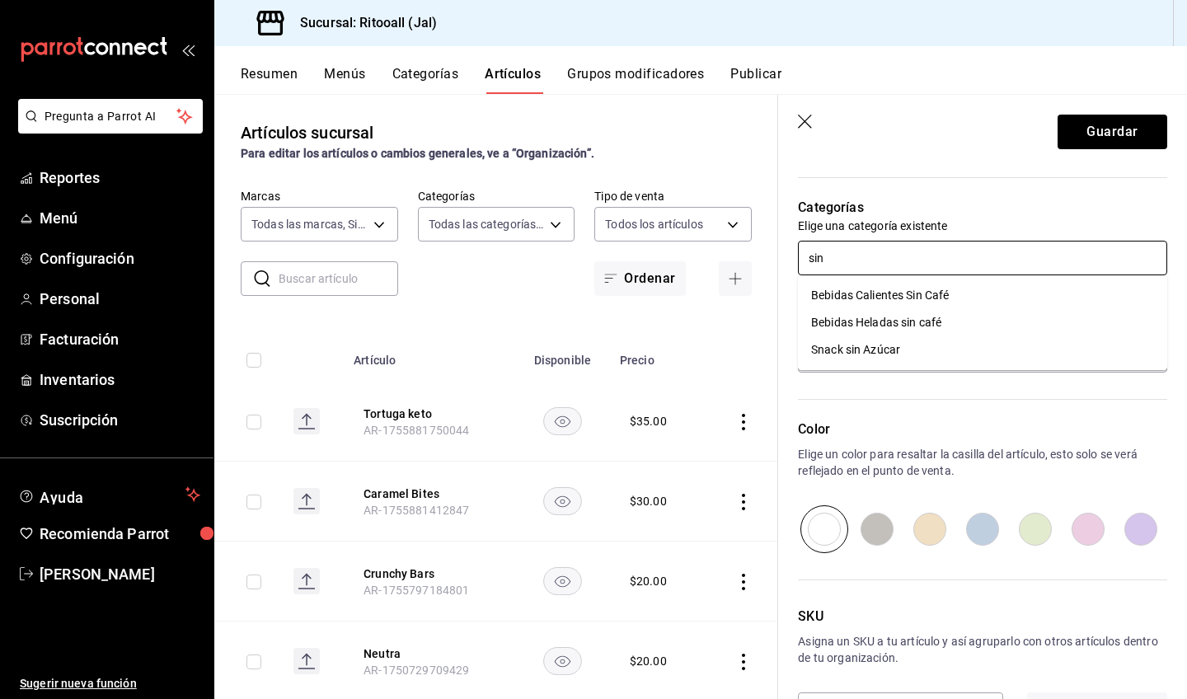
click at [894, 340] on li "Snack sin Azúcar" at bounding box center [982, 349] width 369 height 27
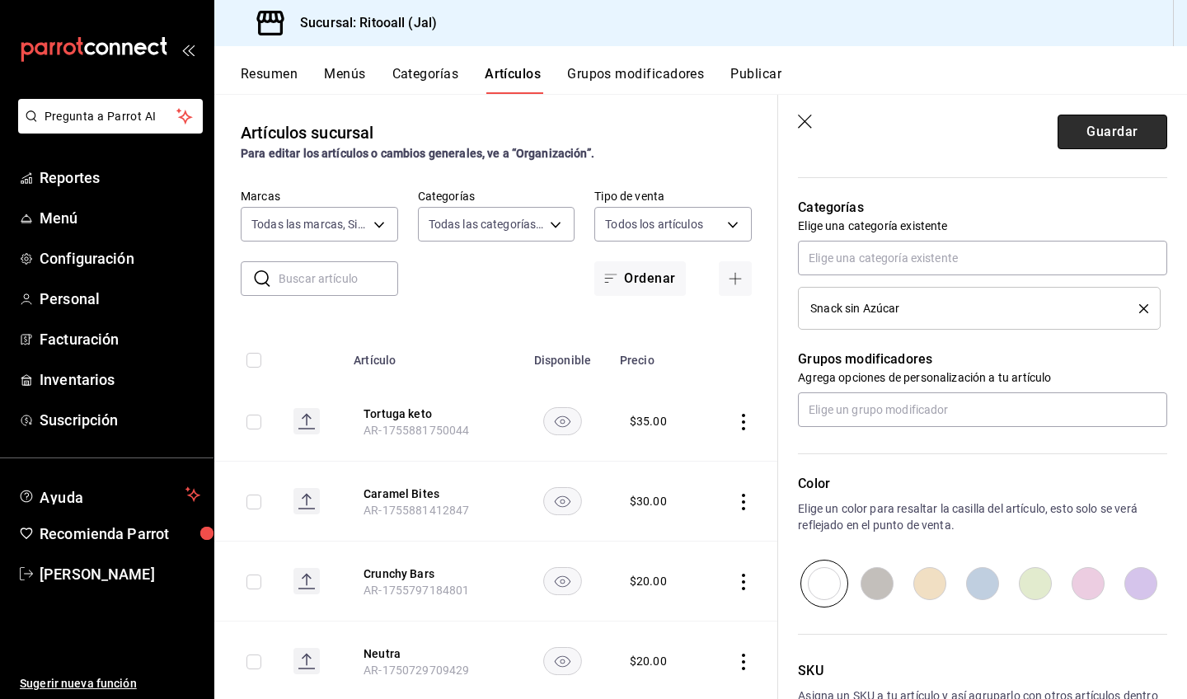
click at [1094, 137] on button "Guardar" at bounding box center [1113, 132] width 110 height 35
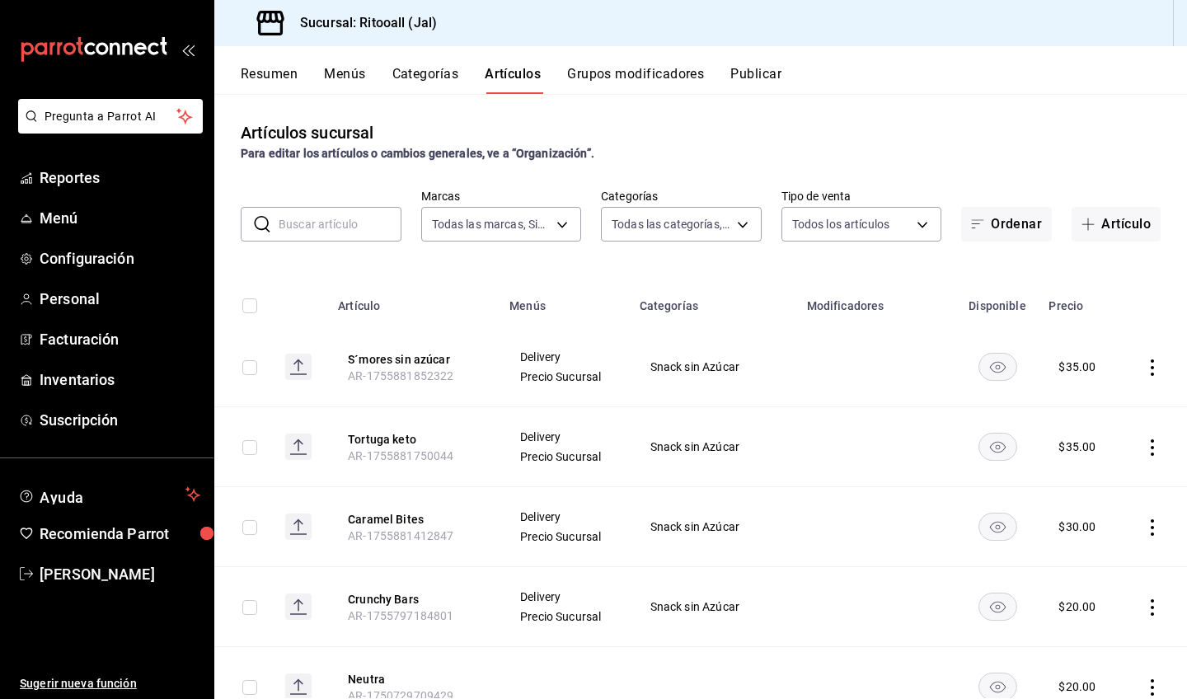
click at [293, 78] on button "Resumen" at bounding box center [269, 80] width 57 height 28
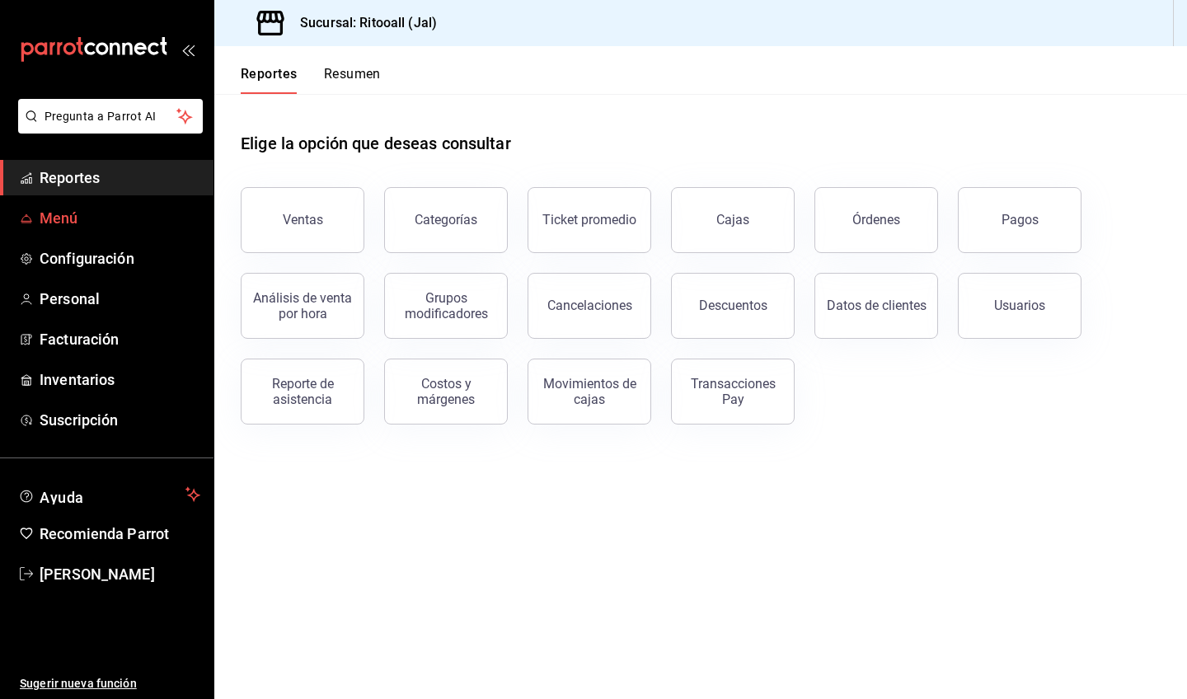
click at [105, 223] on span "Menú" at bounding box center [120, 218] width 161 height 22
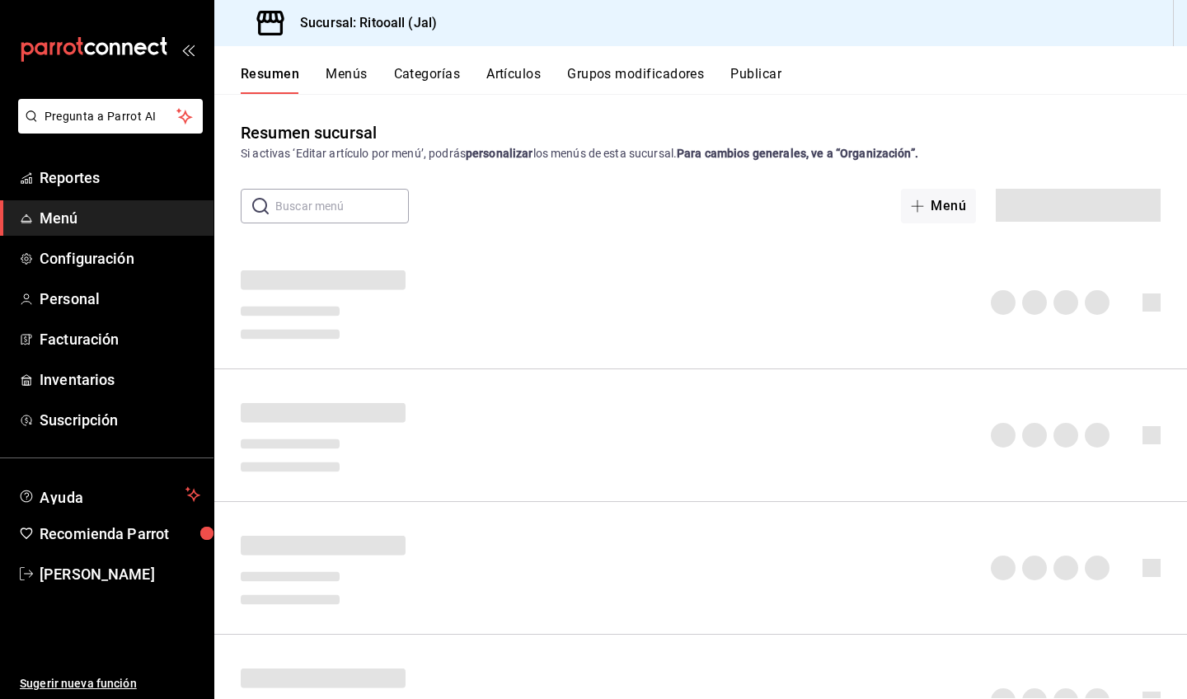
click at [769, 77] on button "Publicar" at bounding box center [755, 80] width 51 height 28
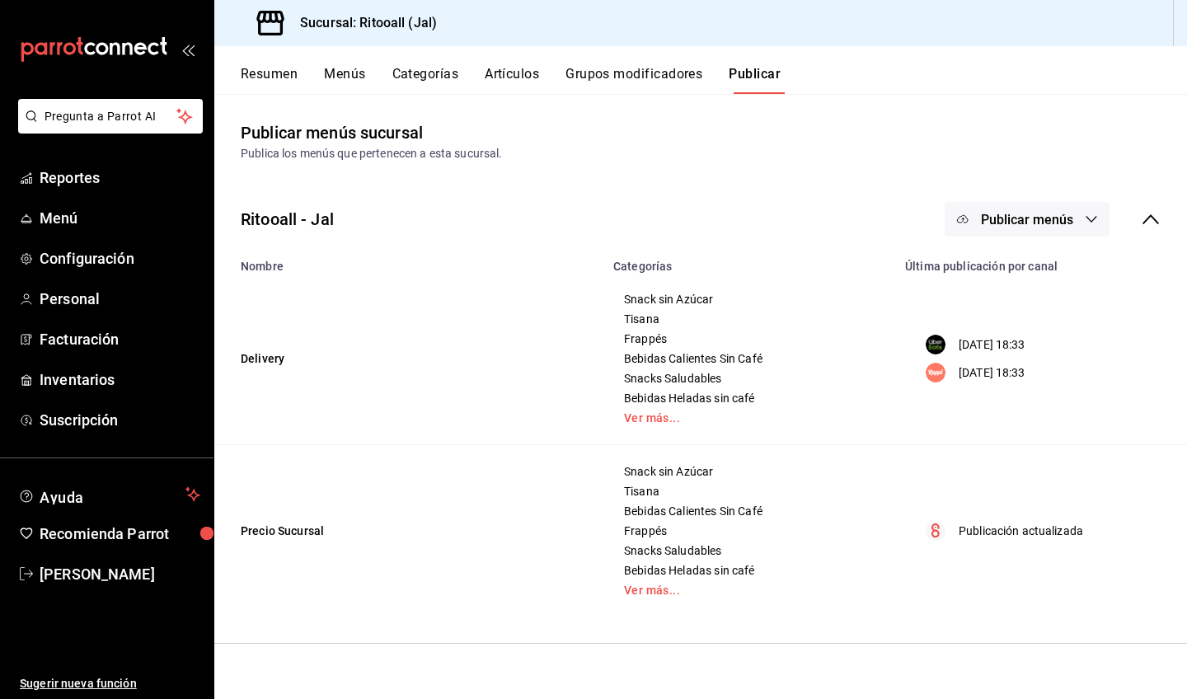
click at [1041, 221] on icon "button" at bounding box center [1091, 219] width 13 height 13
click at [1034, 353] on li "Punto de venta" at bounding box center [1028, 365] width 152 height 46
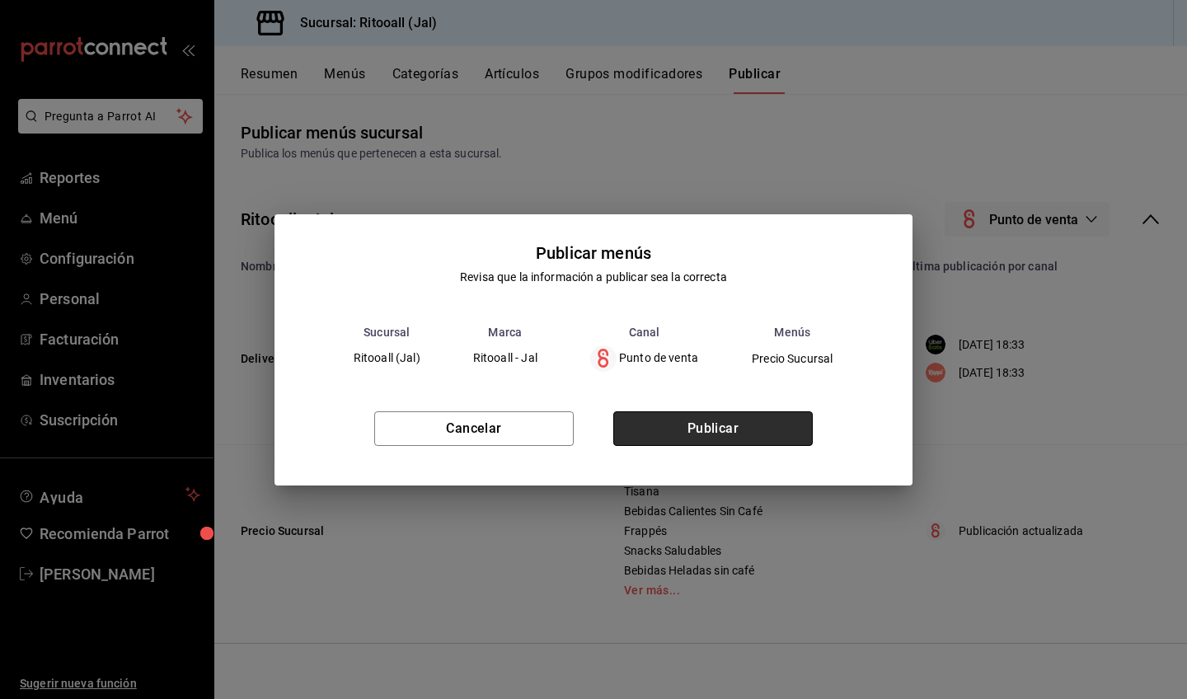
click at [711, 429] on button "Publicar" at bounding box center [712, 428] width 199 height 35
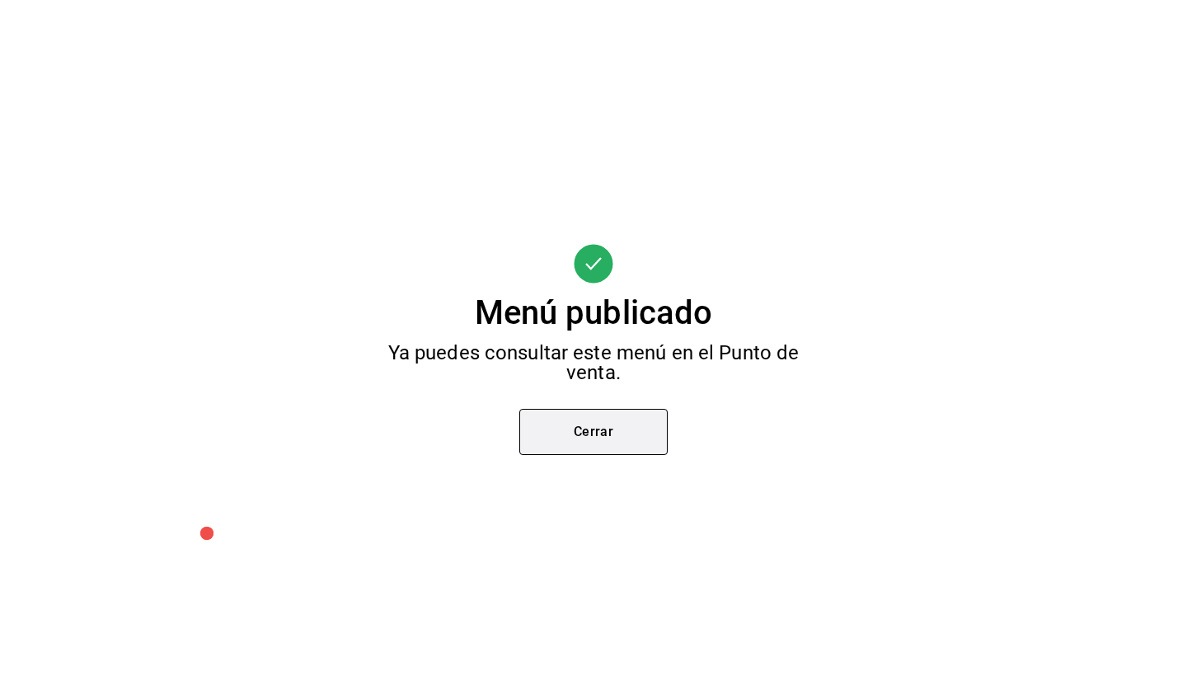
click at [636, 437] on button "Cerrar" at bounding box center [593, 432] width 148 height 46
